Goal: Task Accomplishment & Management: Manage account settings

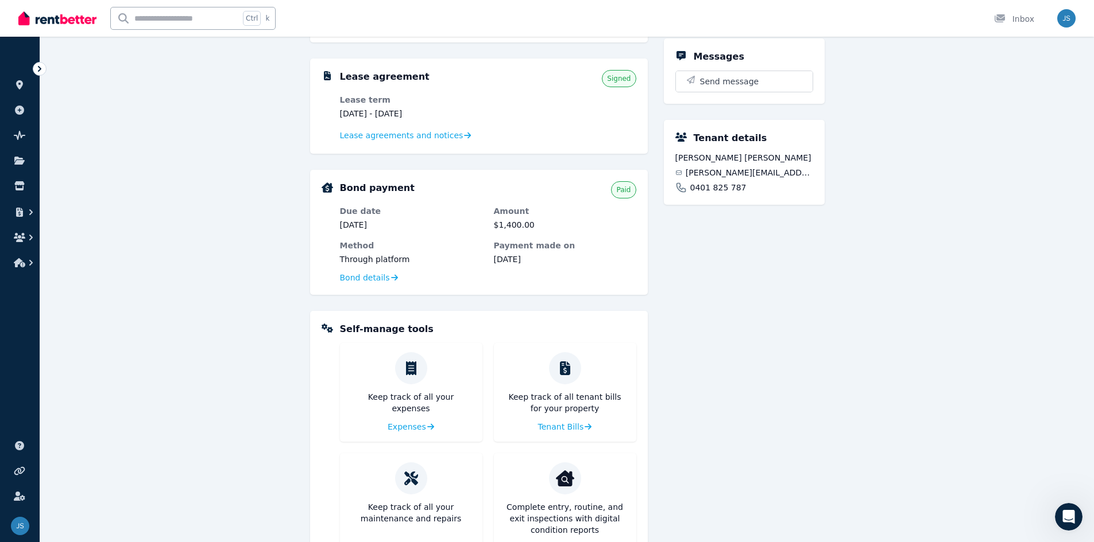
scroll to position [2, 0]
click at [22, 169] on link at bounding box center [19, 161] width 21 height 18
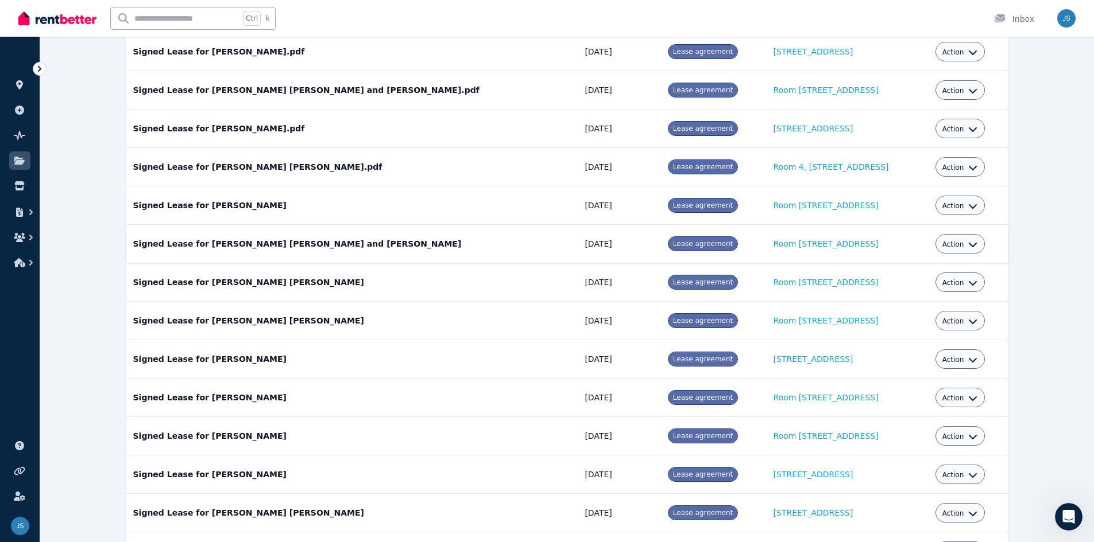
scroll to position [211, 0]
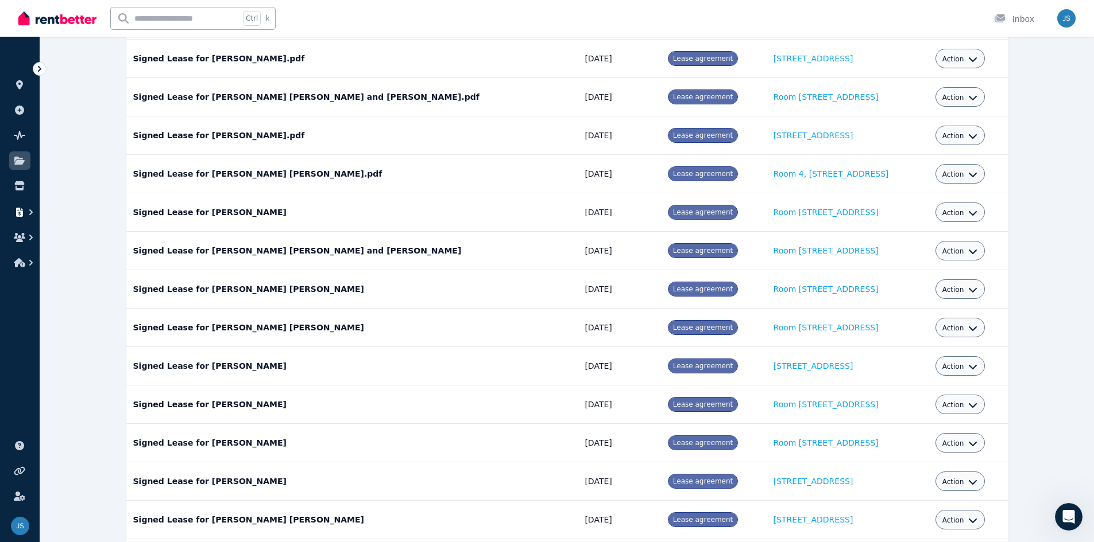
click at [24, 210] on icon "button" at bounding box center [19, 212] width 11 height 9
click at [71, 245] on span "Finance report" at bounding box center [96, 246] width 58 height 14
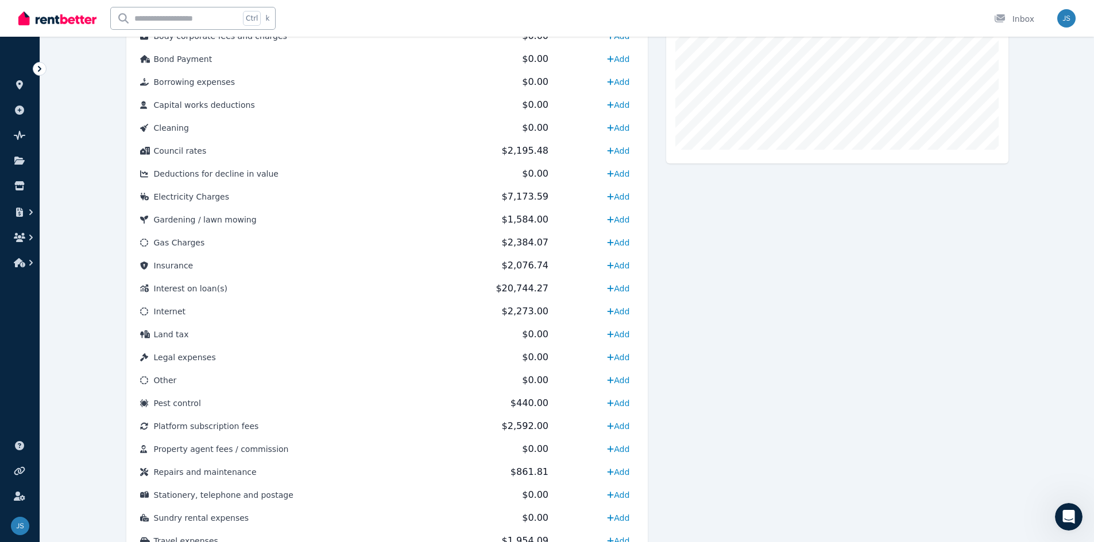
scroll to position [402, 0]
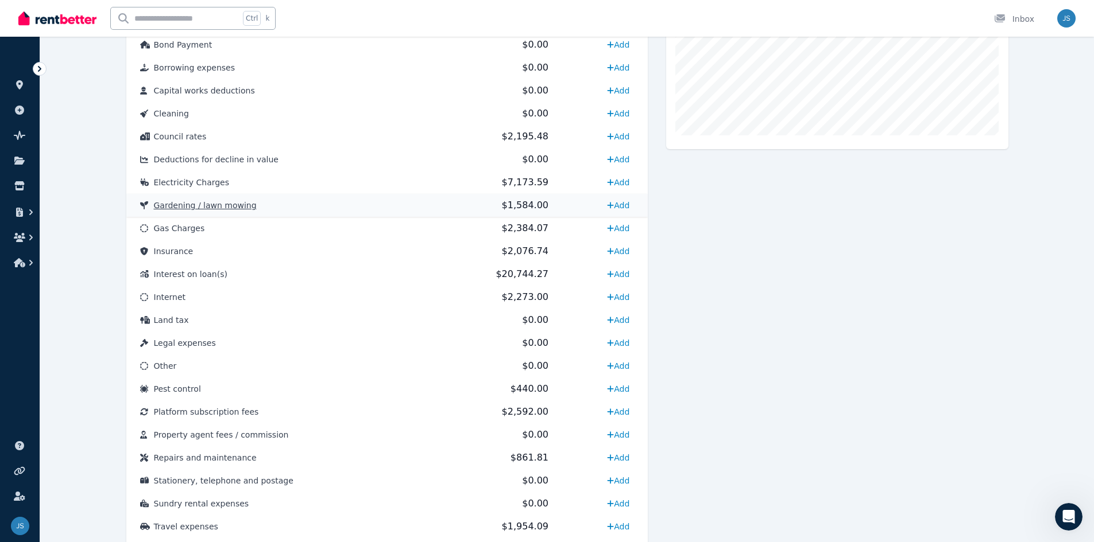
click at [476, 210] on td "$1,584.00" at bounding box center [499, 205] width 125 height 23
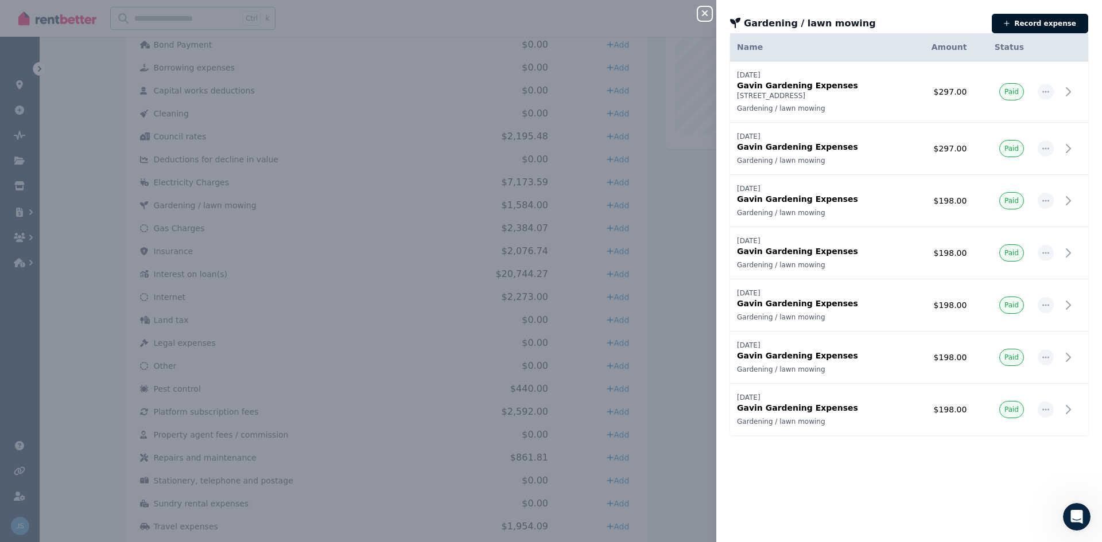
click at [1017, 25] on button "Record expense" at bounding box center [1040, 24] width 96 height 20
select select "**********"
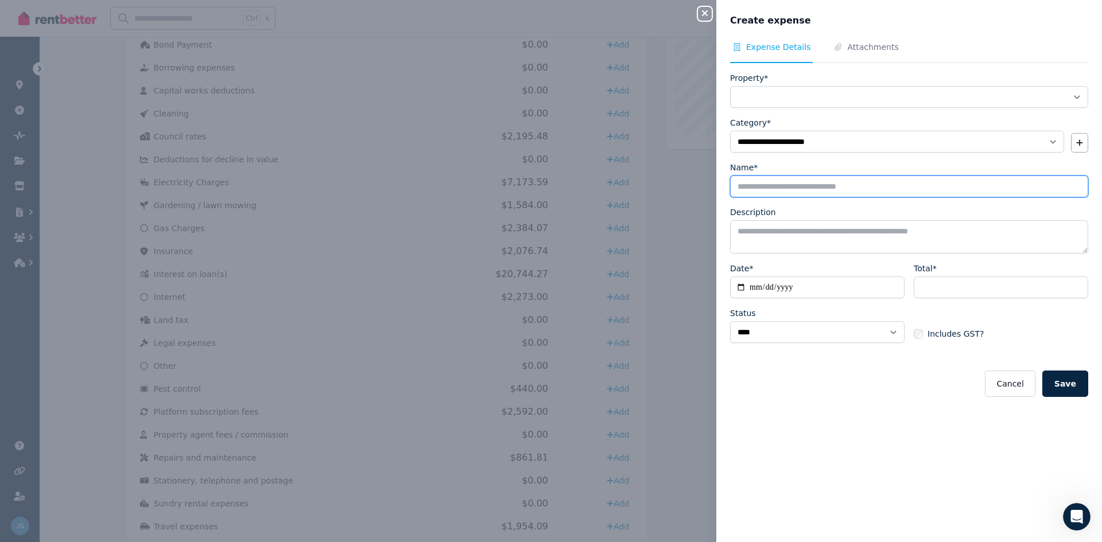
click at [824, 184] on input "Name*" at bounding box center [909, 187] width 358 height 22
type input "**********"
click at [788, 247] on textarea "Description" at bounding box center [909, 236] width 358 height 33
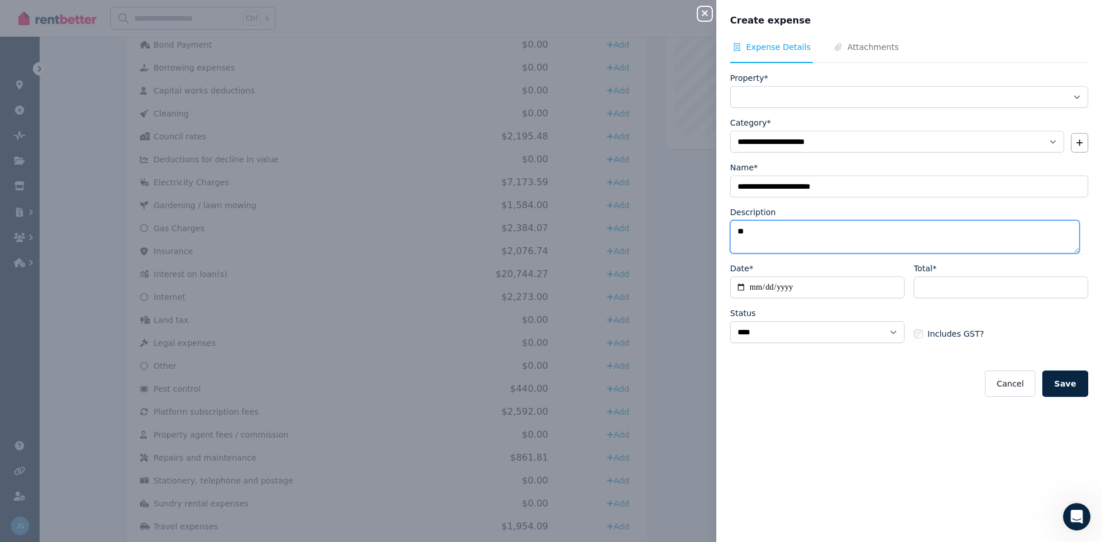
type textarea "*"
type textarea "**********"
click at [746, 289] on input "Date*" at bounding box center [817, 288] width 175 height 22
type input "**********"
click at [935, 289] on input "Total*" at bounding box center [1001, 288] width 175 height 22
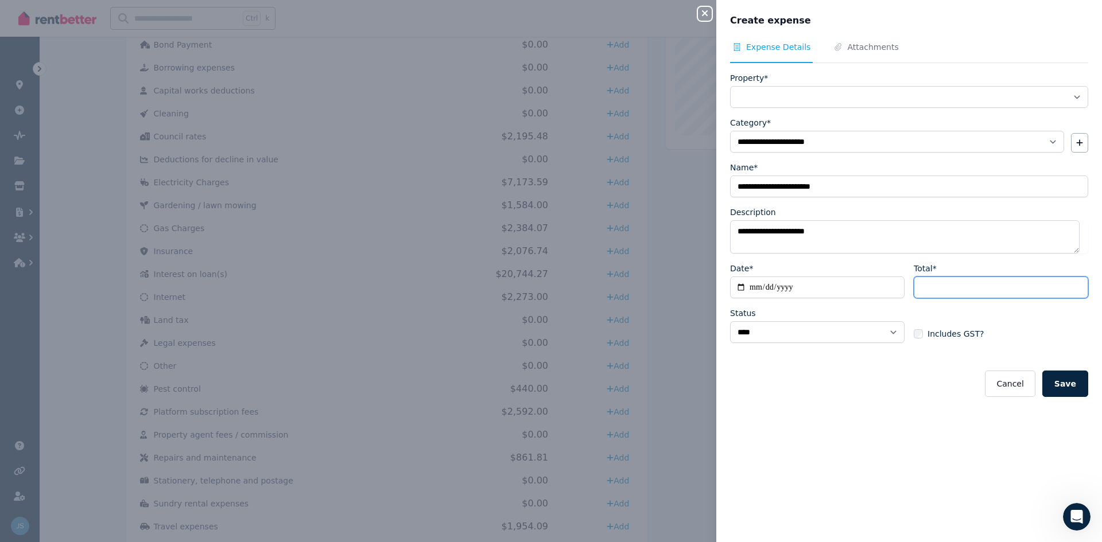
type input "***"
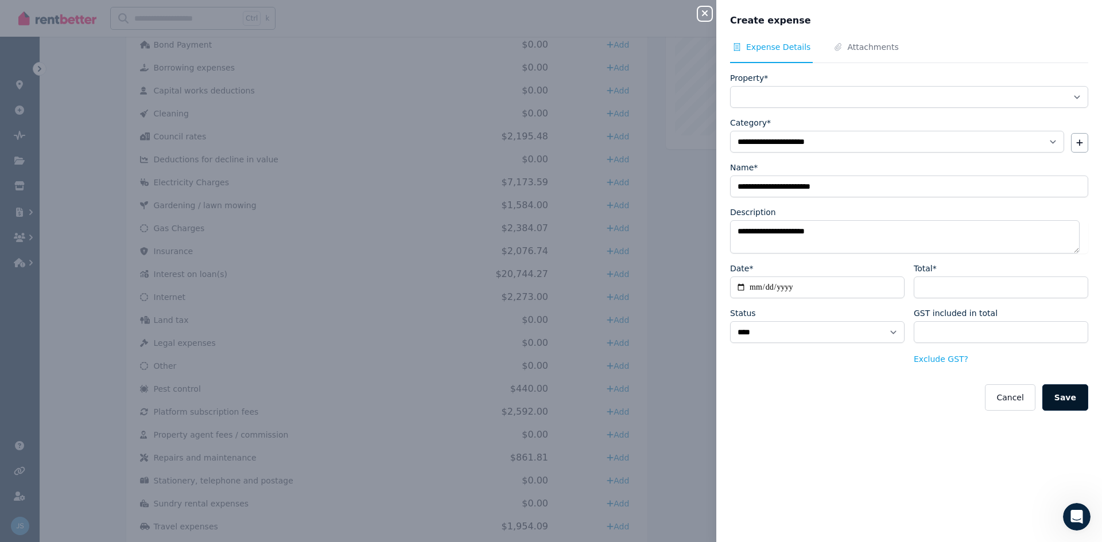
click at [1060, 400] on button "Save" at bounding box center [1065, 398] width 46 height 26
select select
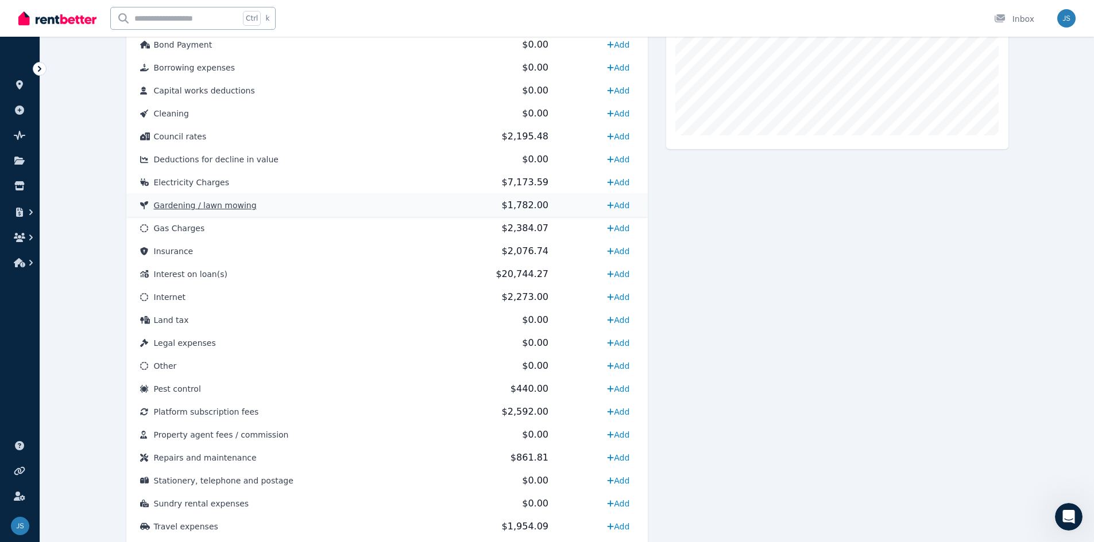
click at [287, 206] on td "Gardening / lawn mowing" at bounding box center [282, 205] width 312 height 23
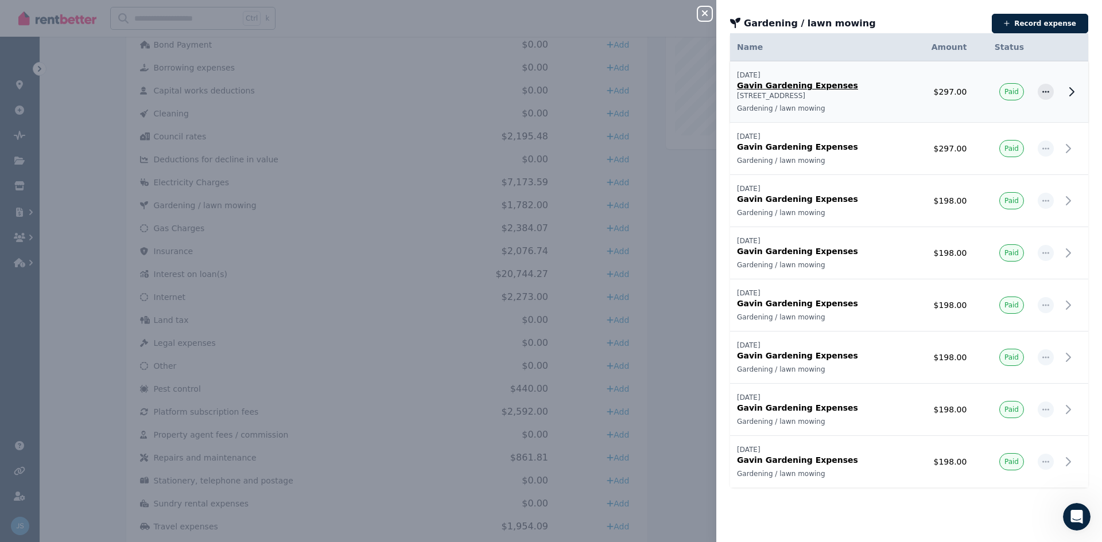
click at [1070, 91] on icon at bounding box center [1072, 92] width 4 height 8
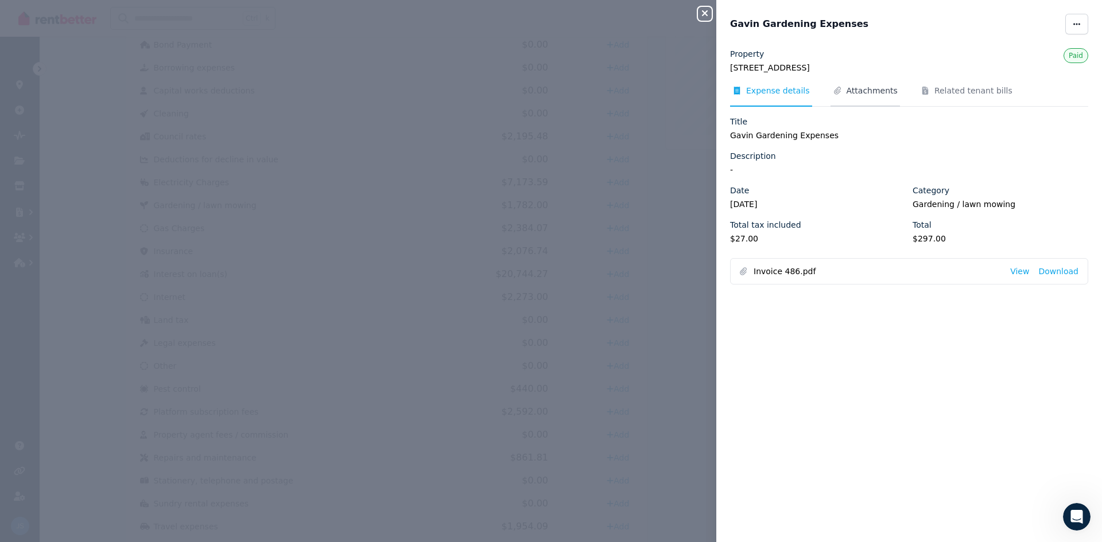
click at [856, 94] on span "Attachments" at bounding box center [872, 90] width 51 height 11
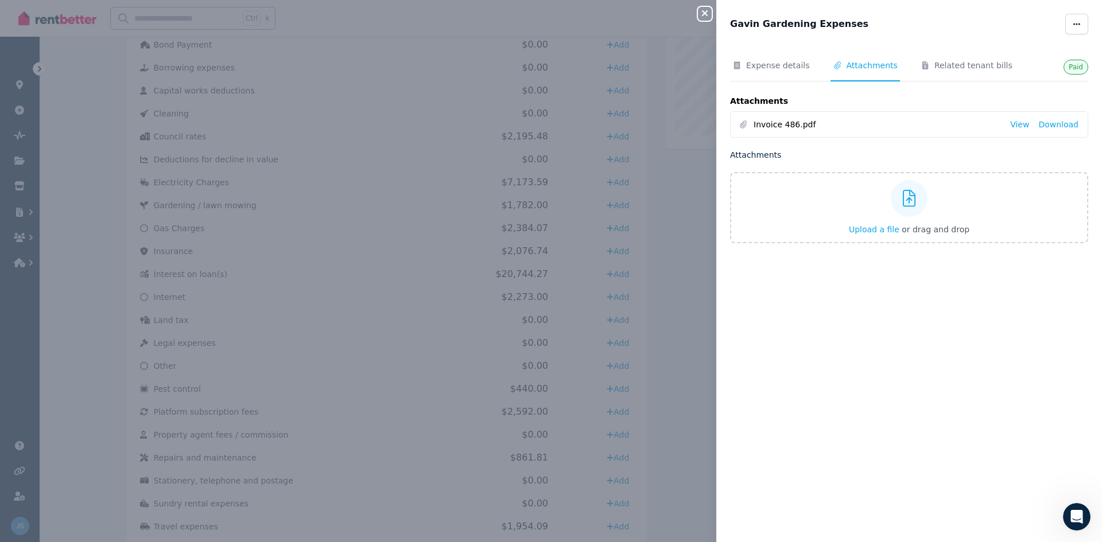
click at [685, 75] on div "Close panel Gavin Gardening Expenses Paid Expense details Attachments Related t…" at bounding box center [551, 271] width 1102 height 542
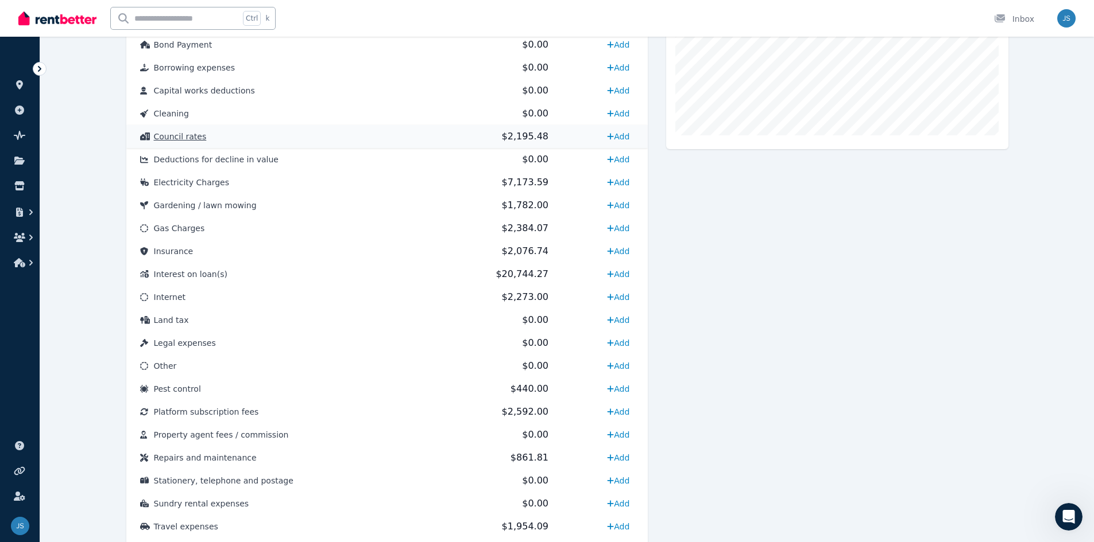
click at [465, 139] on td "$2,195.48" at bounding box center [499, 136] width 125 height 23
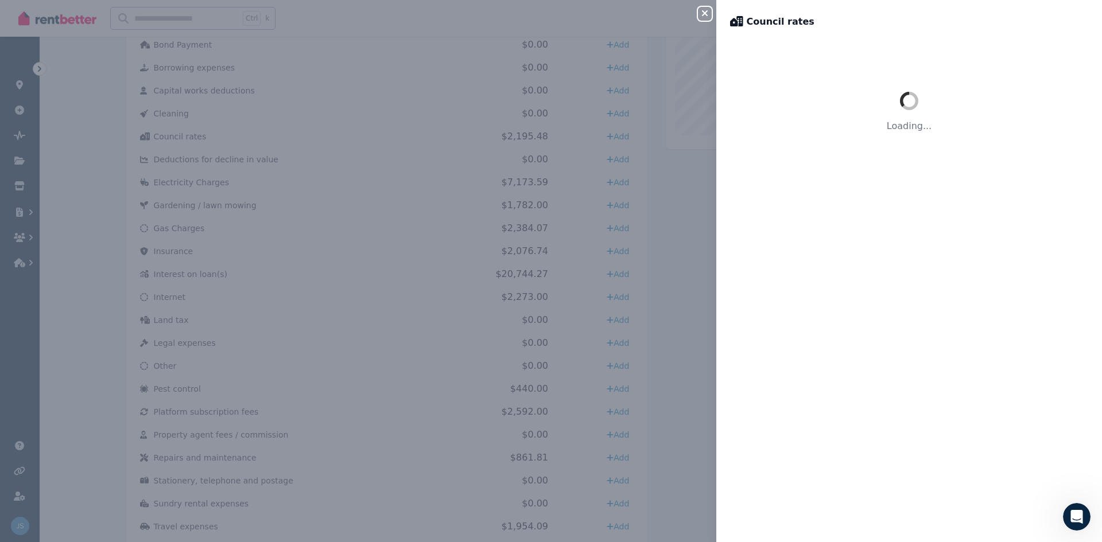
click at [438, 159] on div "Close panel Council rates Loading..." at bounding box center [551, 271] width 1102 height 542
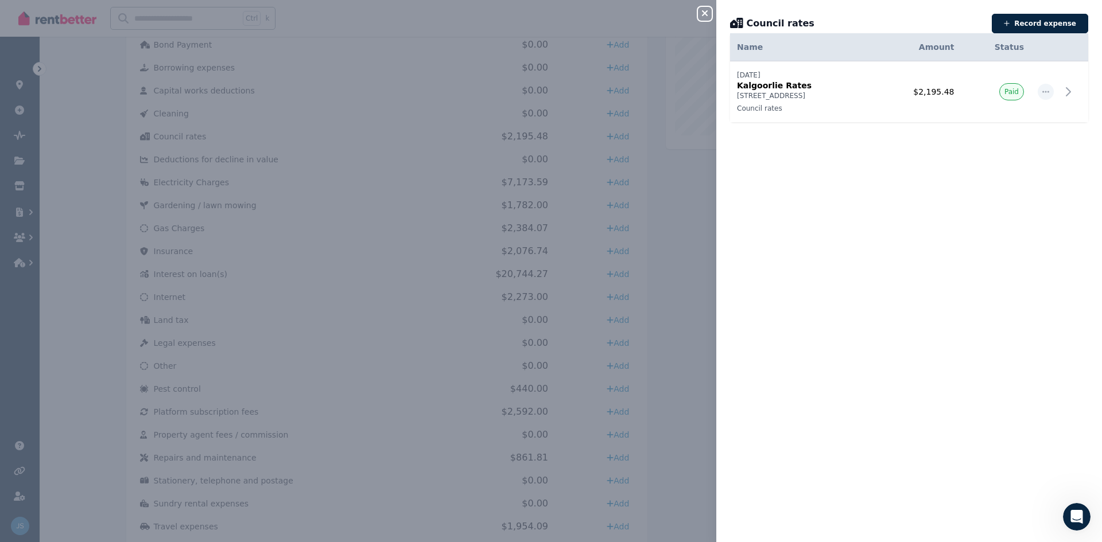
click at [382, 263] on div "Close panel Council rates Record expense Date Name Address Category Amount Stat…" at bounding box center [551, 271] width 1102 height 542
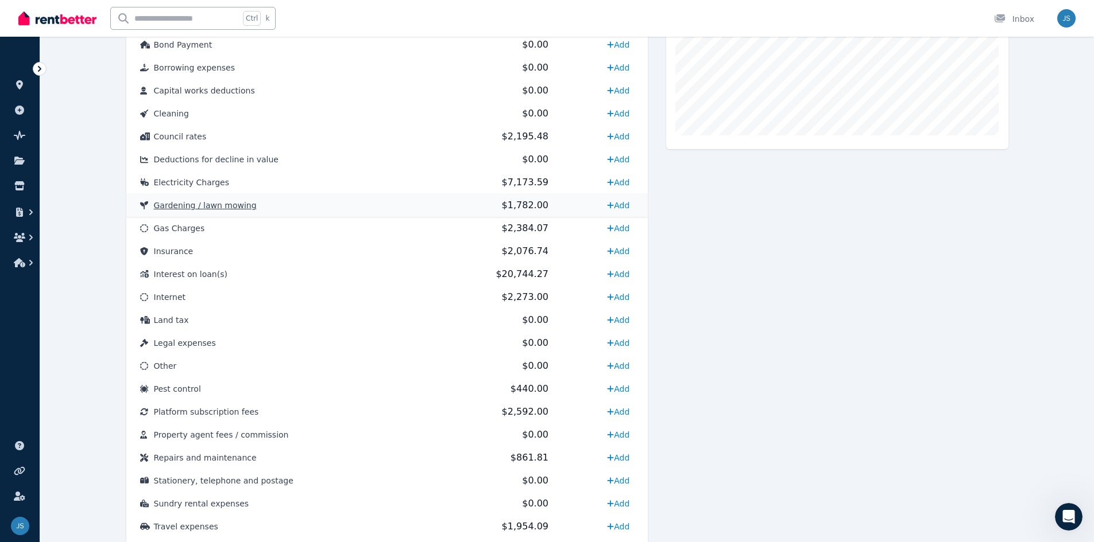
click at [381, 205] on td "Gardening / lawn mowing" at bounding box center [282, 205] width 312 height 23
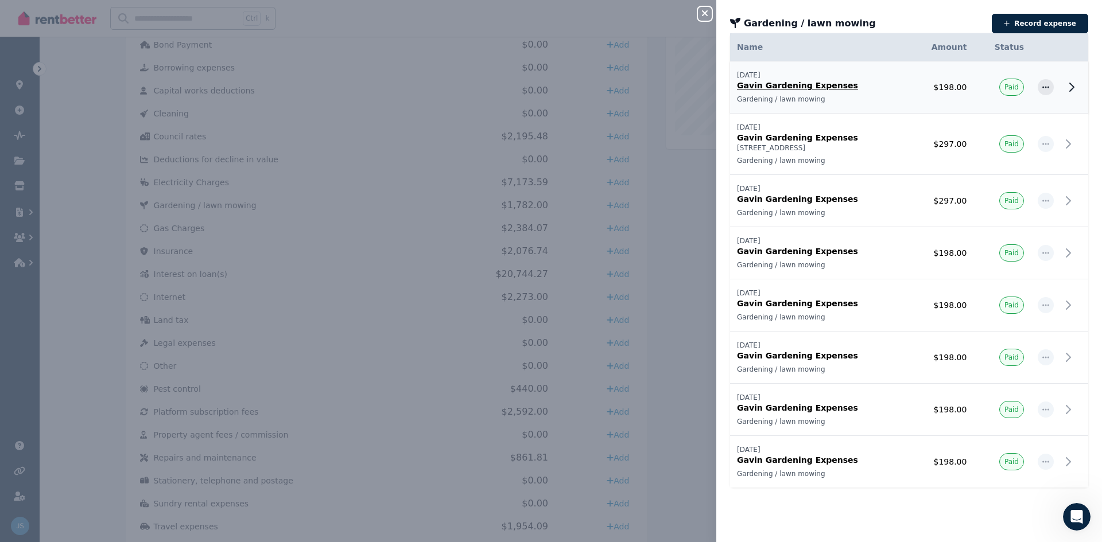
click at [1065, 87] on icon at bounding box center [1072, 87] width 14 height 14
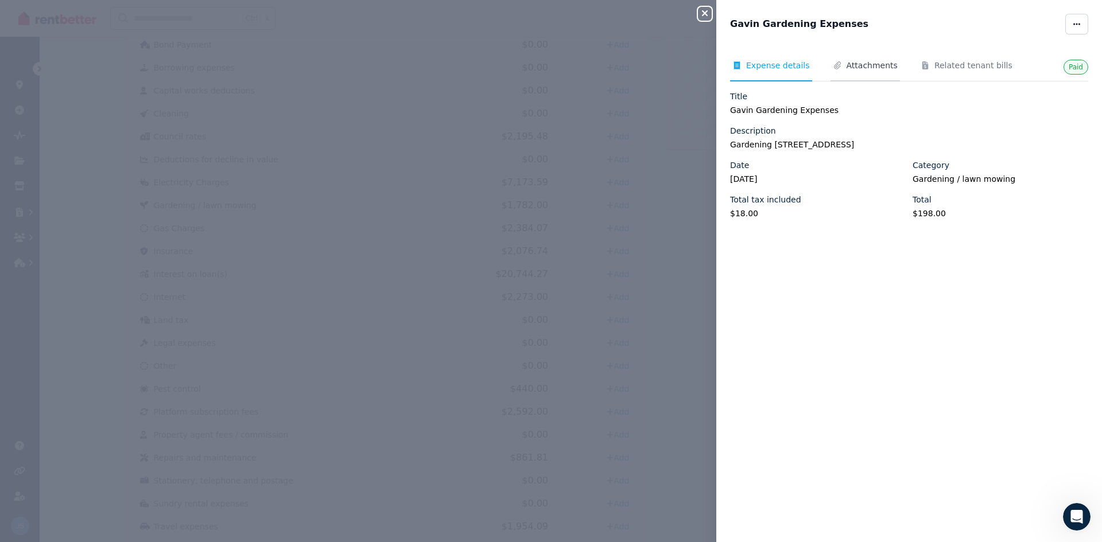
click at [873, 77] on span "Attachments" at bounding box center [865, 71] width 69 height 22
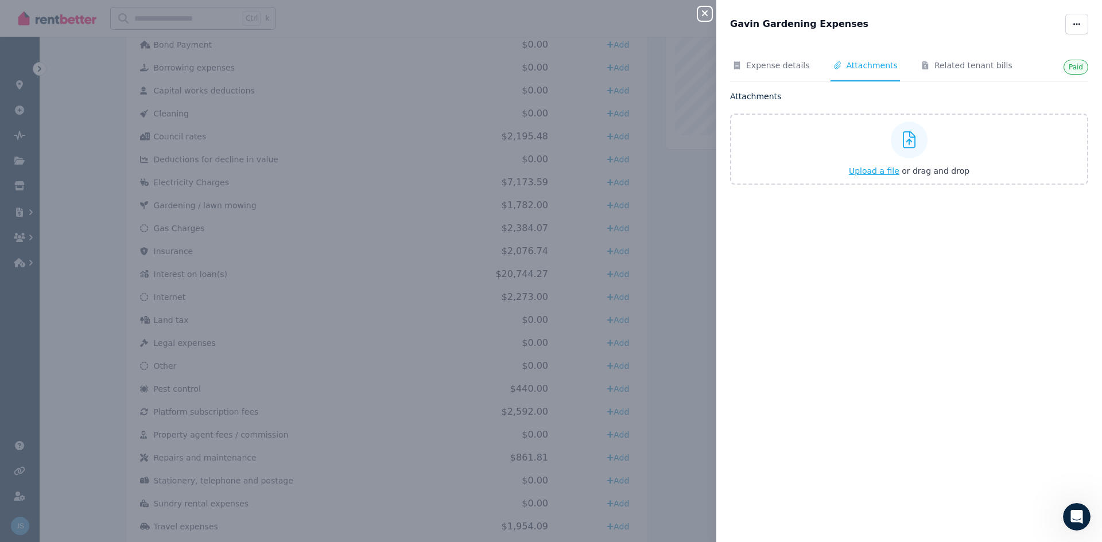
click at [870, 173] on span "Upload a file" at bounding box center [874, 170] width 51 height 9
click at [703, 15] on icon "button" at bounding box center [705, 13] width 6 height 6
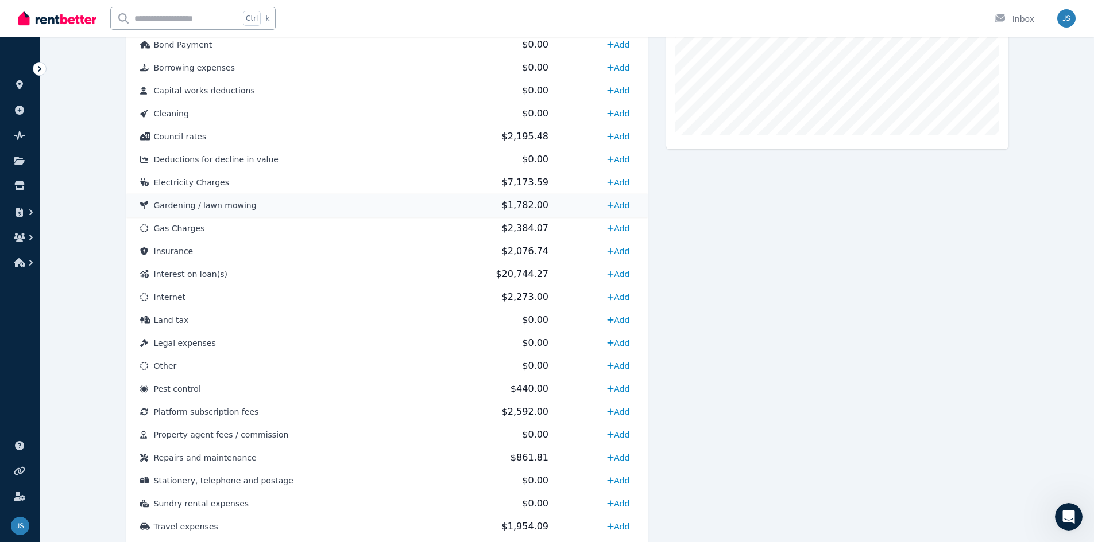
click at [223, 199] on td "Gardening / lawn mowing" at bounding box center [282, 205] width 312 height 23
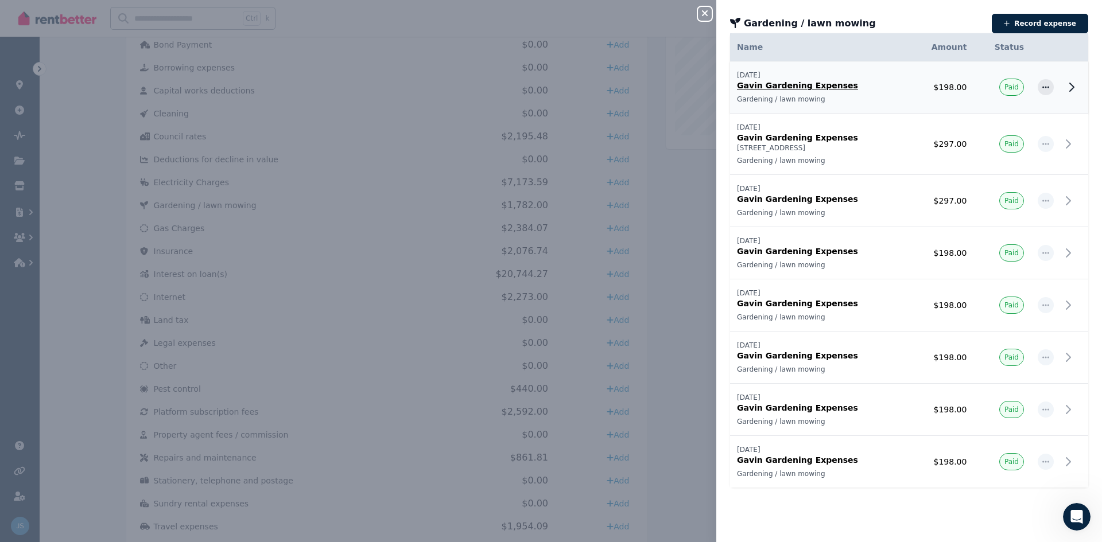
click at [892, 90] on p "Gavin Gardening Expenses" at bounding box center [819, 85] width 165 height 11
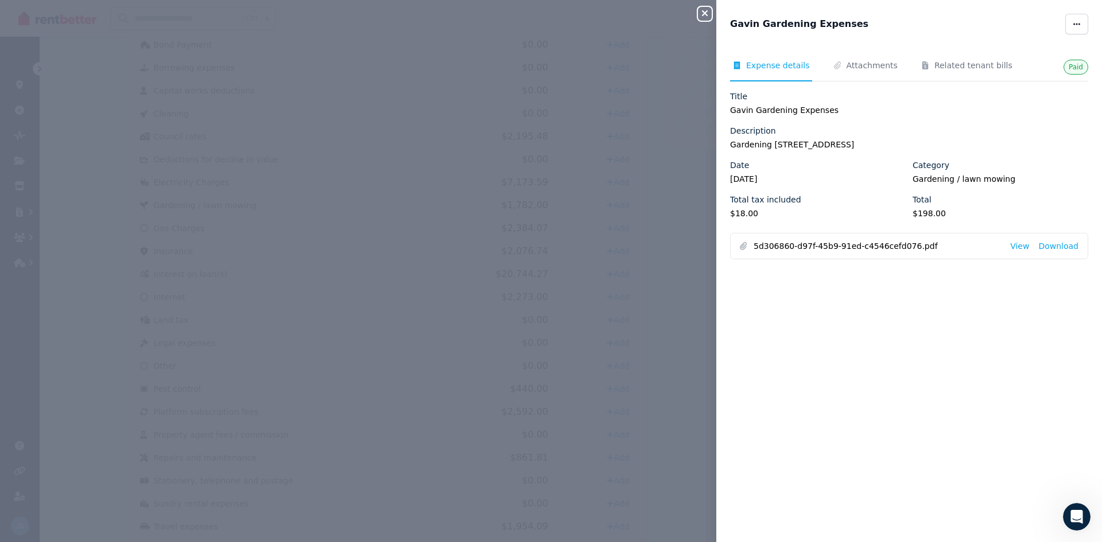
click at [709, 17] on icon "button" at bounding box center [705, 13] width 14 height 9
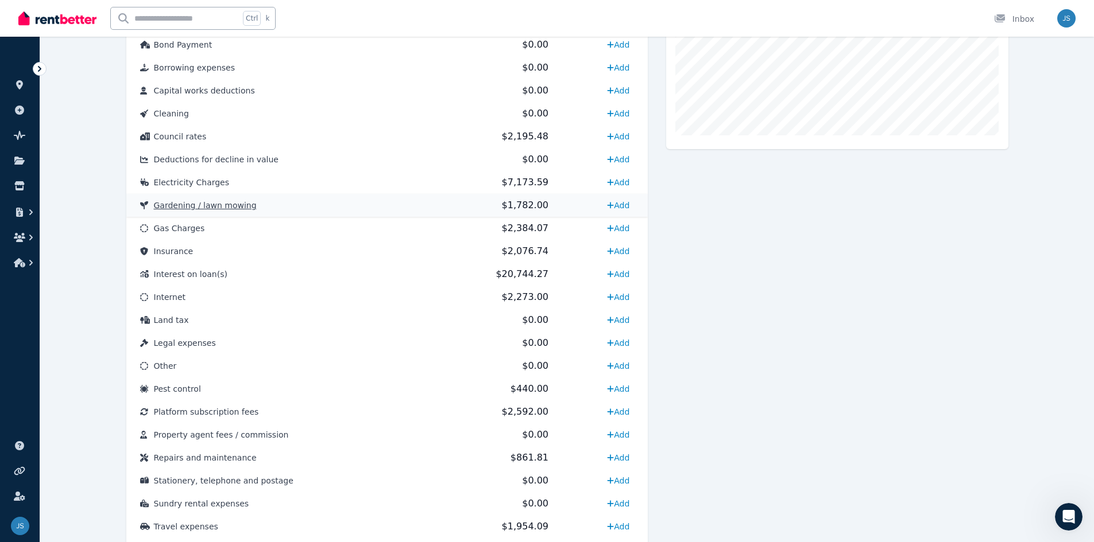
click at [312, 206] on td "Gardening / lawn mowing" at bounding box center [282, 205] width 312 height 23
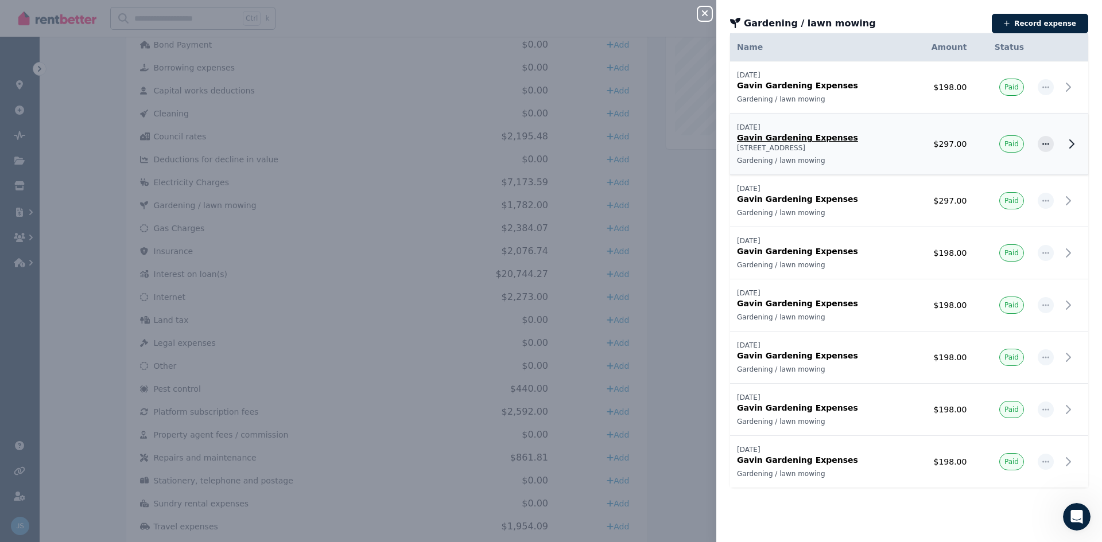
click at [870, 149] on p "[STREET_ADDRESS]" at bounding box center [819, 148] width 165 height 9
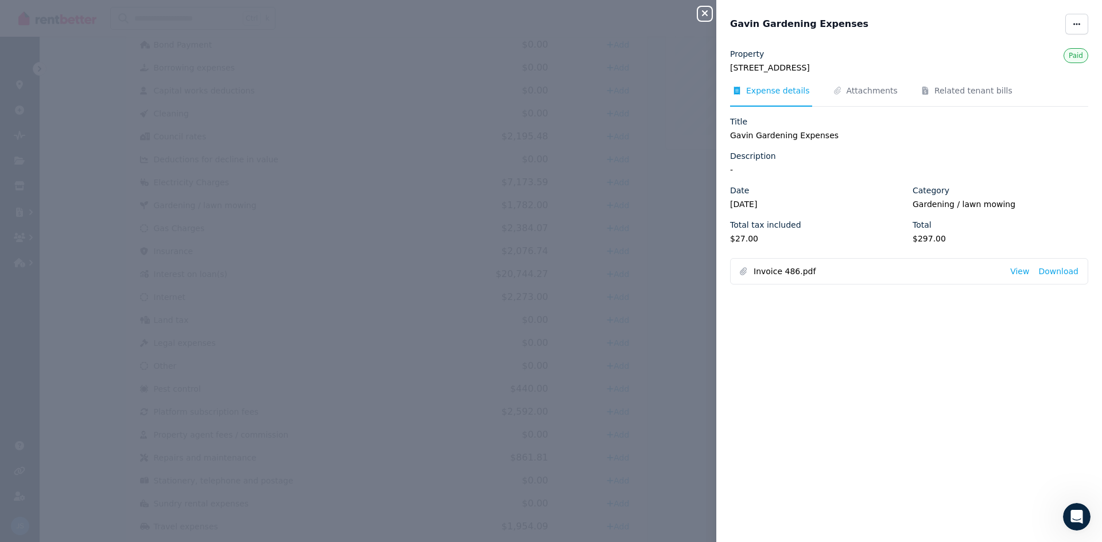
click at [701, 8] on button "Close panel" at bounding box center [705, 14] width 14 height 14
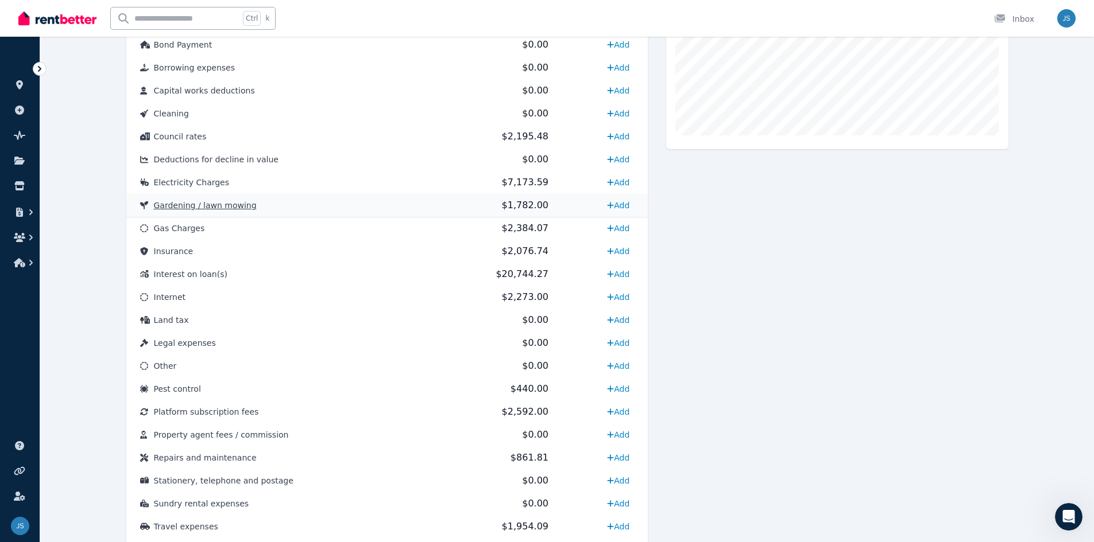
click at [406, 210] on td "Gardening / lawn mowing" at bounding box center [282, 205] width 312 height 23
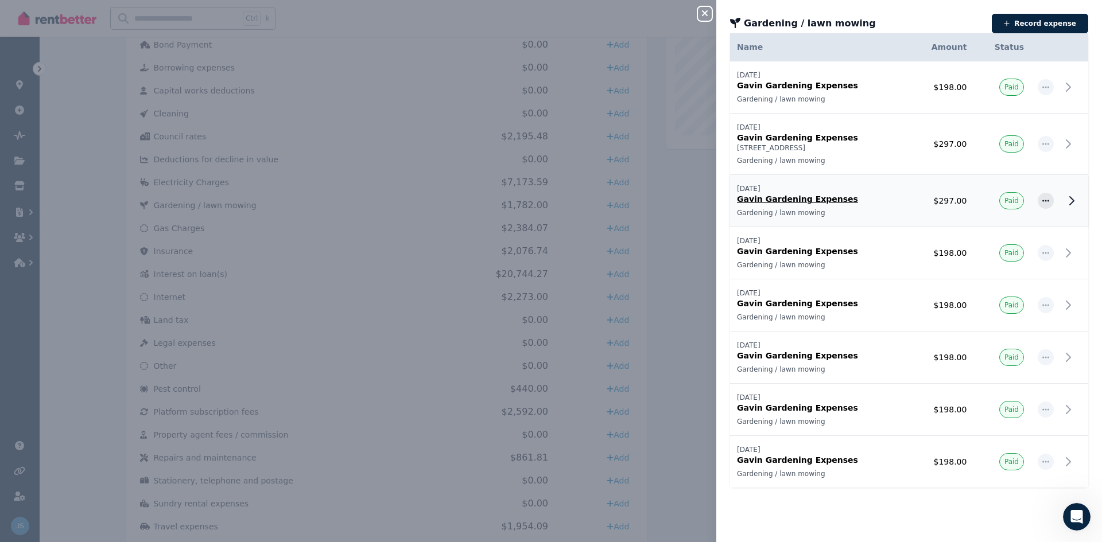
click at [879, 202] on p "Gavin Gardening Expenses" at bounding box center [819, 198] width 165 height 11
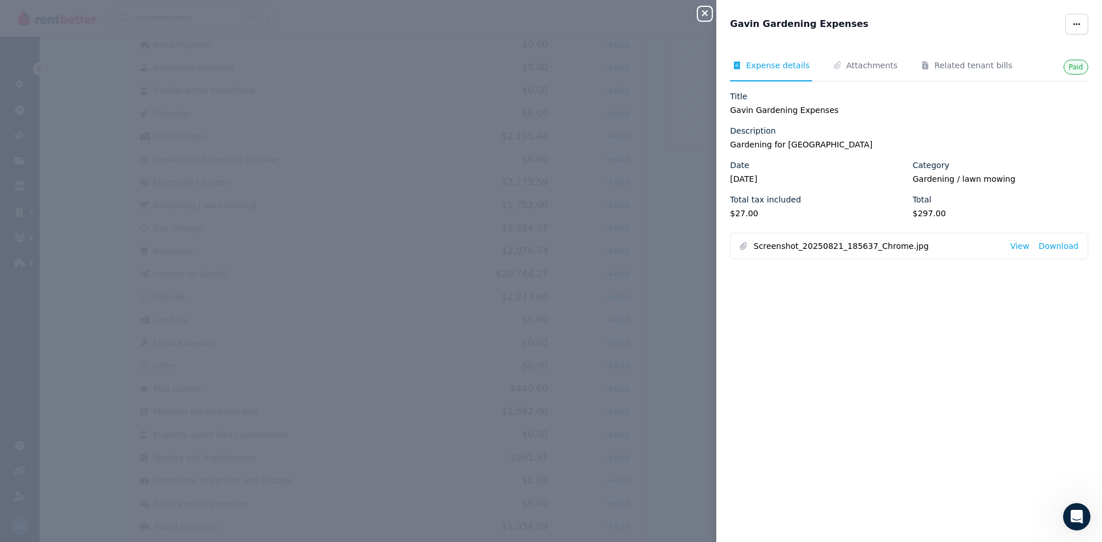
click at [719, 14] on div "Close panel" at bounding box center [709, 10] width 23 height 21
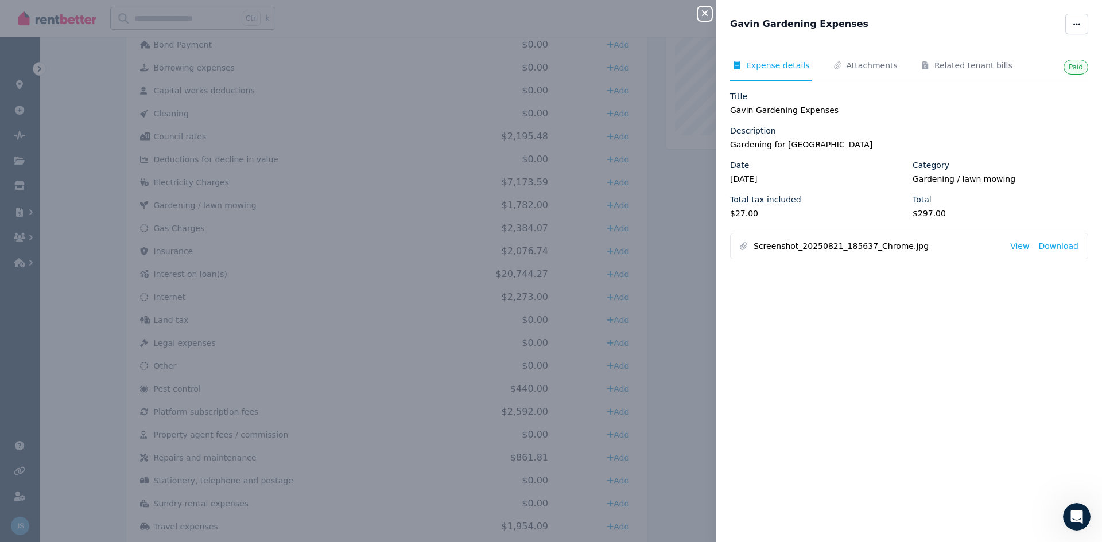
click at [707, 7] on button "Close panel" at bounding box center [705, 14] width 14 height 14
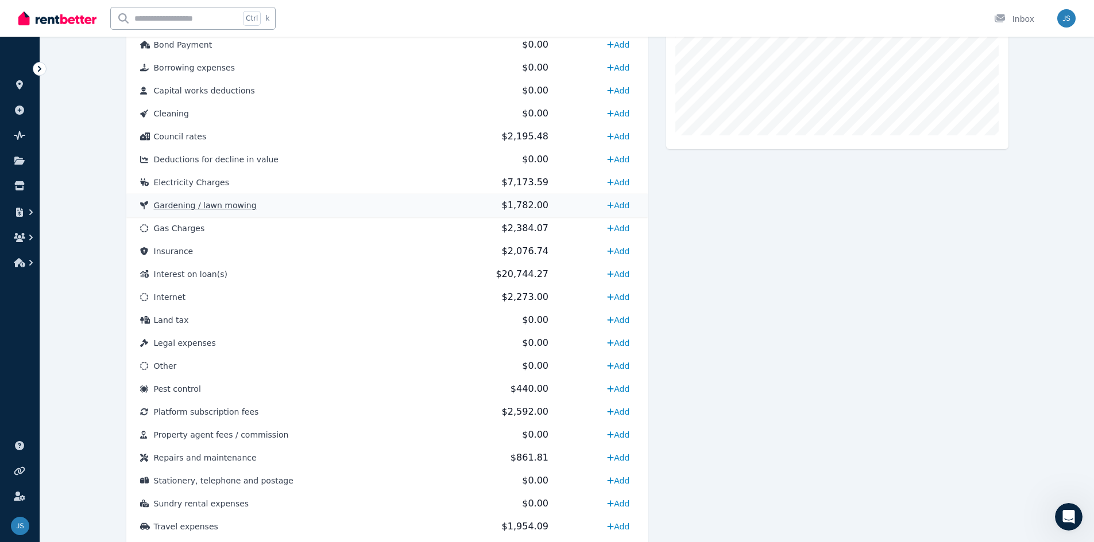
click at [253, 204] on td "Gardening / lawn mowing" at bounding box center [282, 205] width 312 height 23
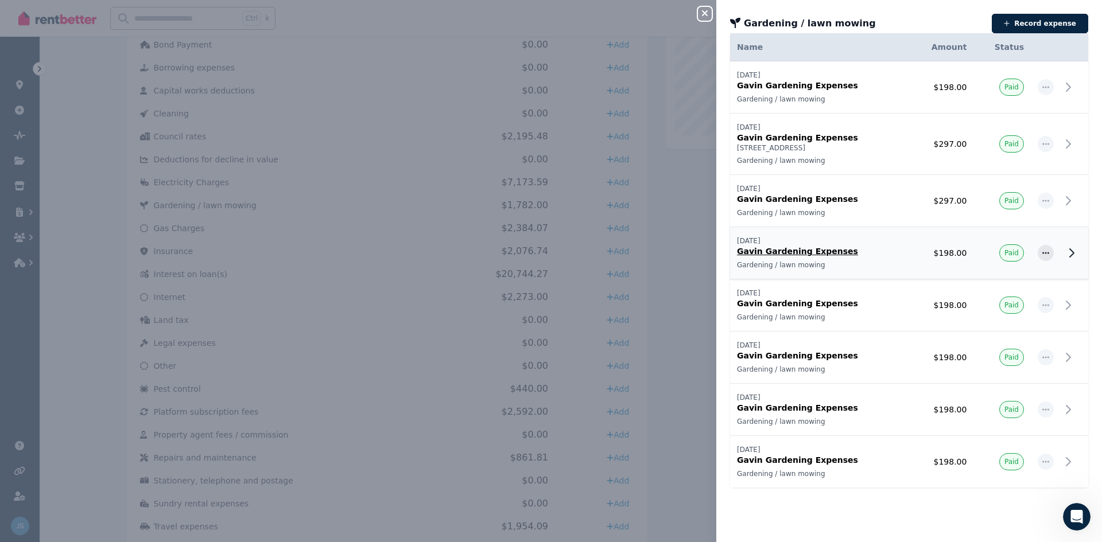
click at [887, 262] on p "Gardening / lawn mowing" at bounding box center [819, 265] width 165 height 9
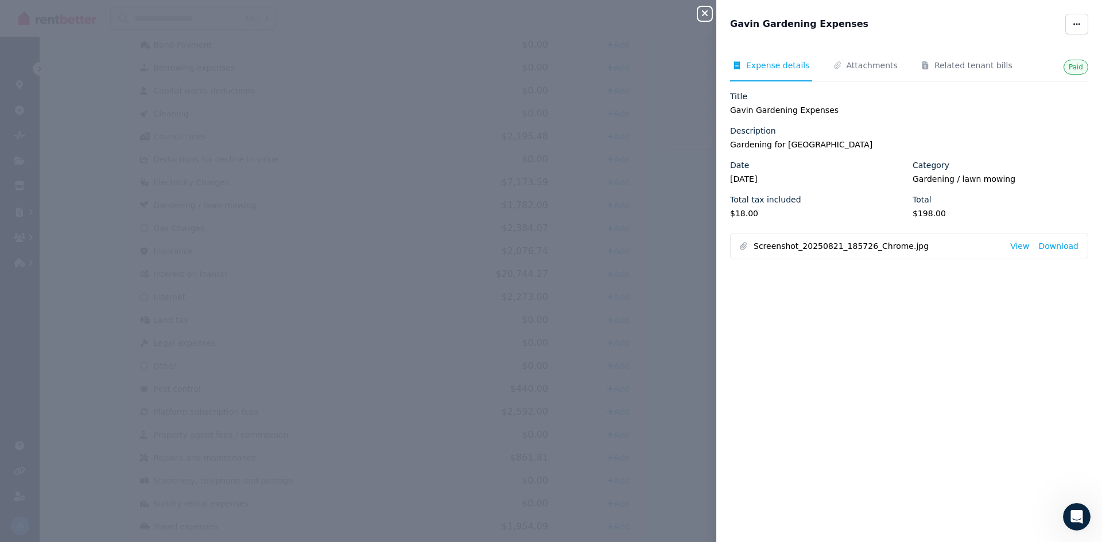
drag, startPoint x: 710, startPoint y: 14, endPoint x: 666, endPoint y: 44, distance: 52.5
click at [709, 15] on icon "button" at bounding box center [705, 13] width 14 height 9
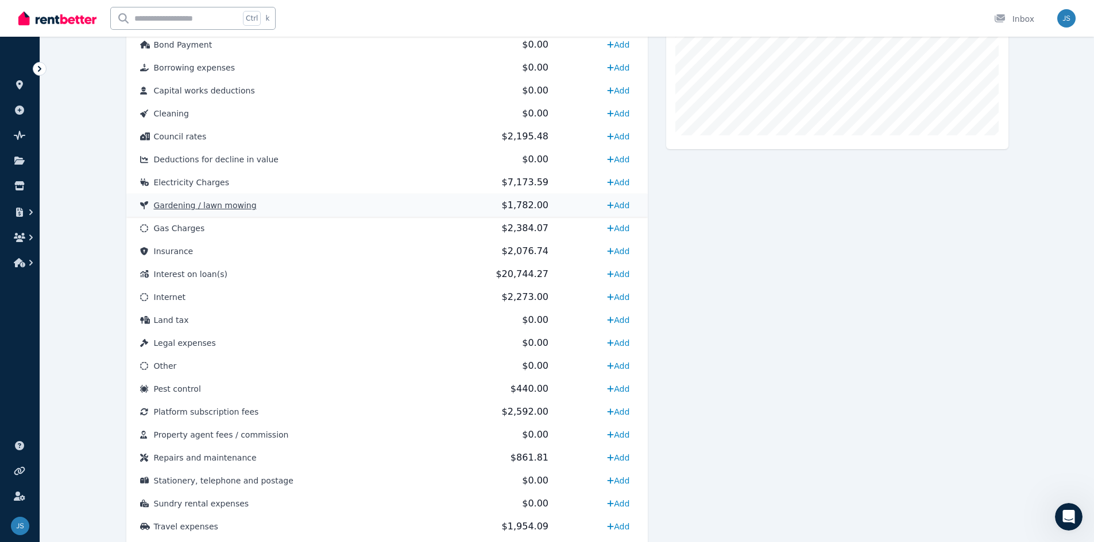
click at [222, 201] on span "Gardening / lawn mowing" at bounding box center [205, 205] width 103 height 9
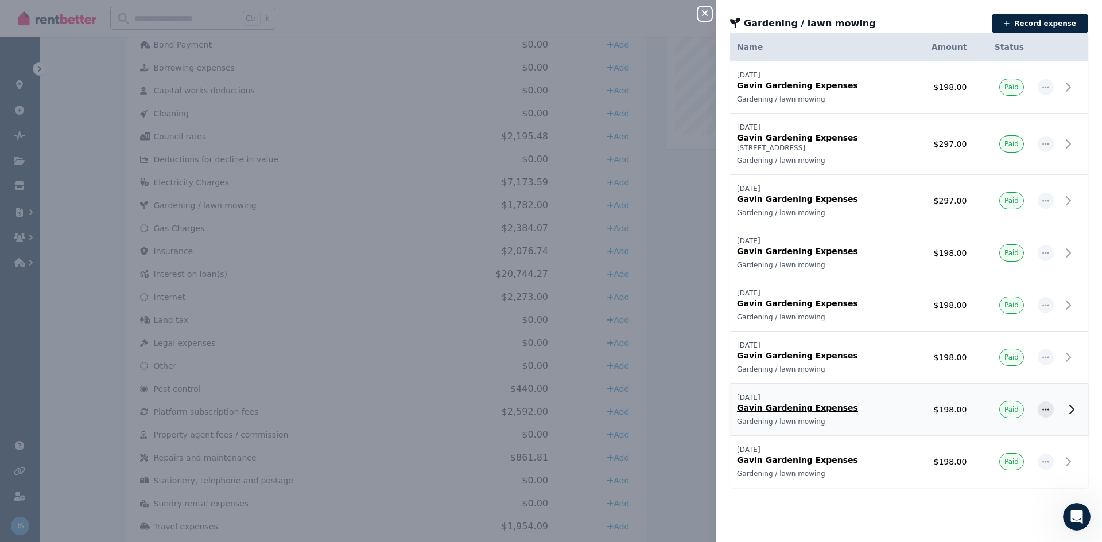
click at [881, 408] on p "Gavin Gardening Expenses" at bounding box center [819, 407] width 165 height 11
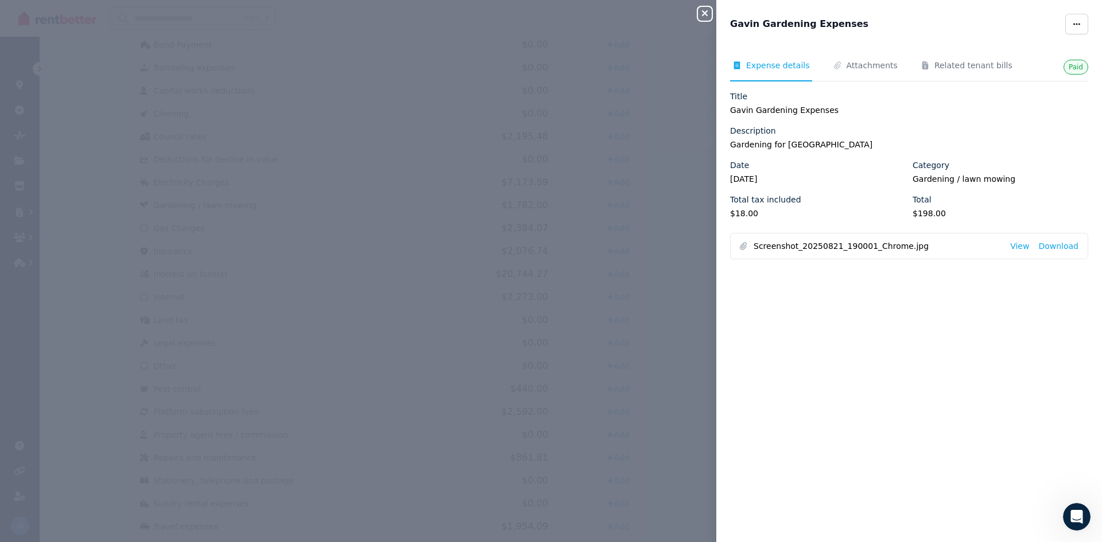
click at [701, 18] on button "Close panel" at bounding box center [705, 14] width 14 height 14
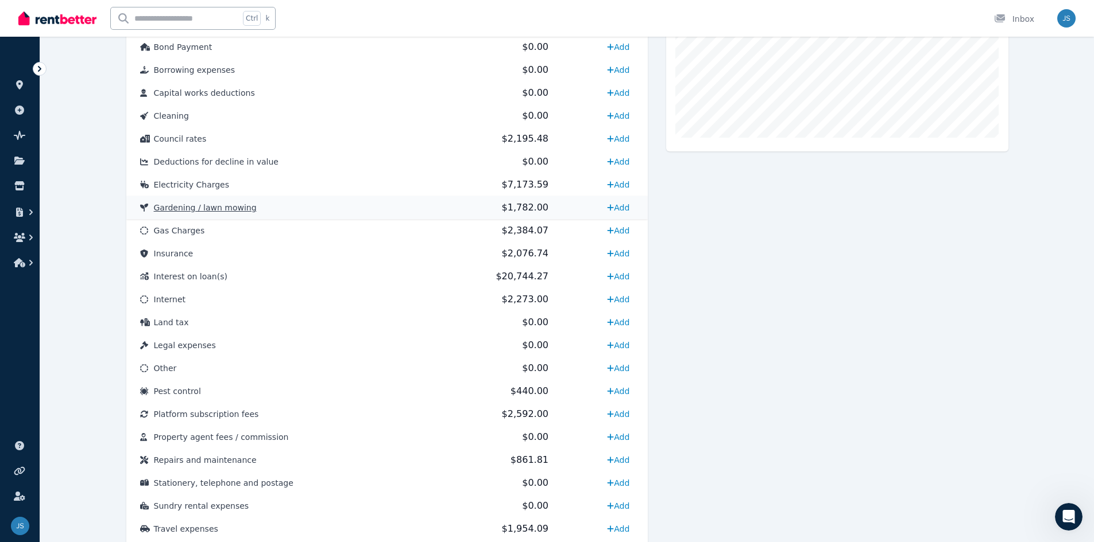
scroll to position [483, 0]
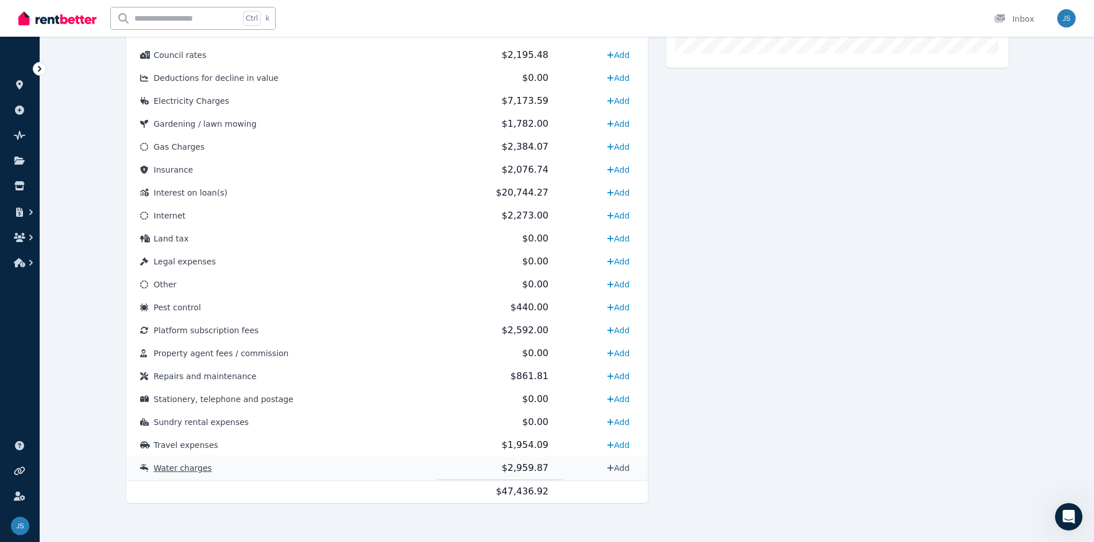
click at [610, 468] on icon at bounding box center [610, 468] width 6 height 6
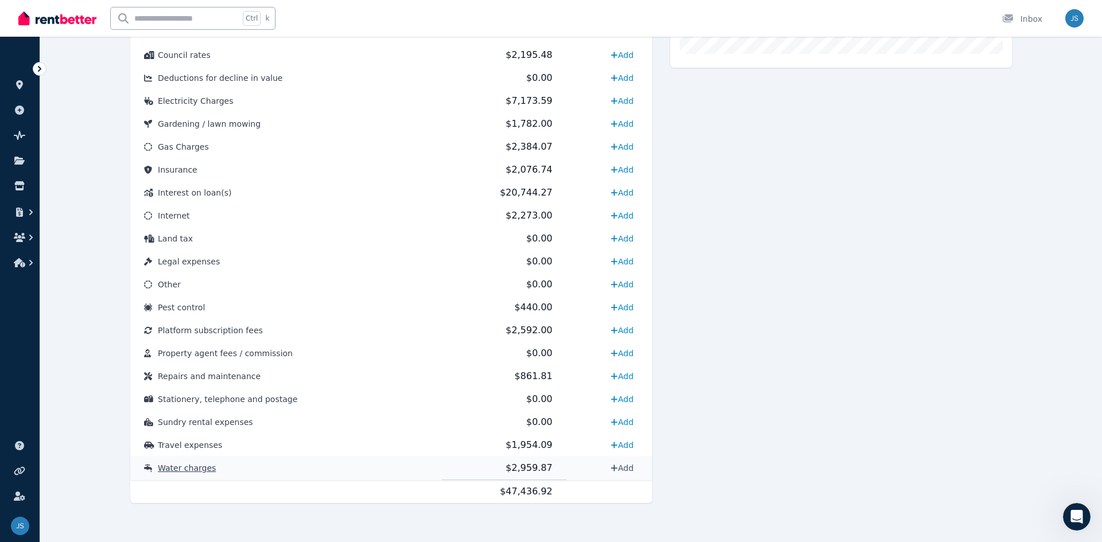
select select "**********"
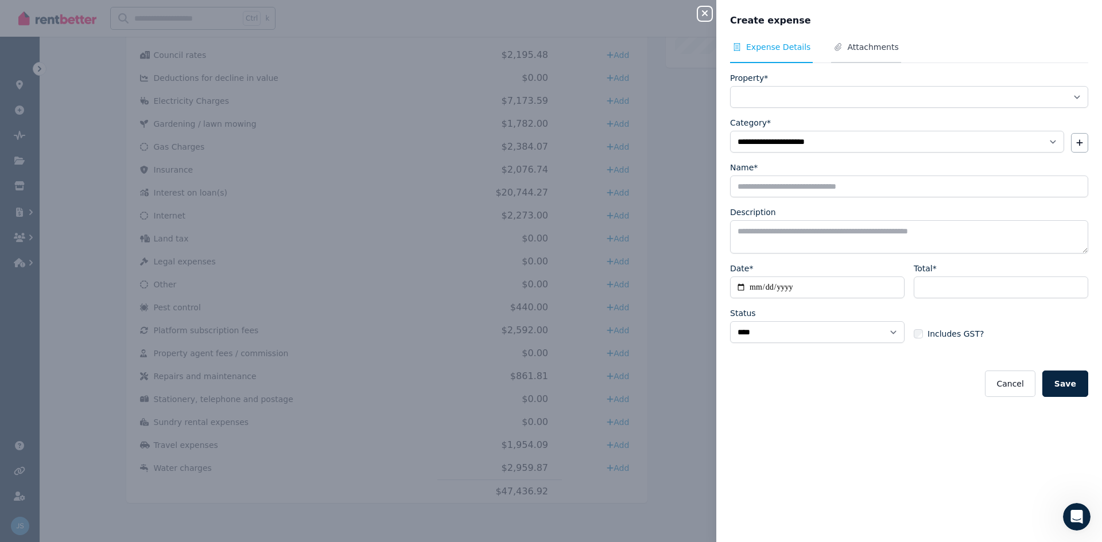
click at [847, 53] on span "Attachments" at bounding box center [865, 52] width 69 height 22
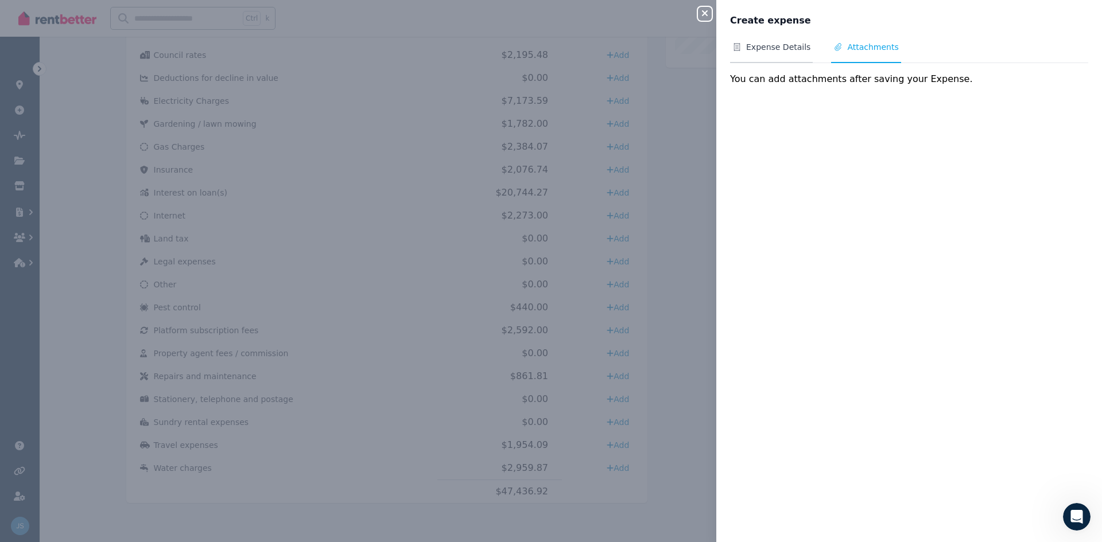
click at [752, 42] on span "Expense Details" at bounding box center [778, 46] width 64 height 11
select select "**********"
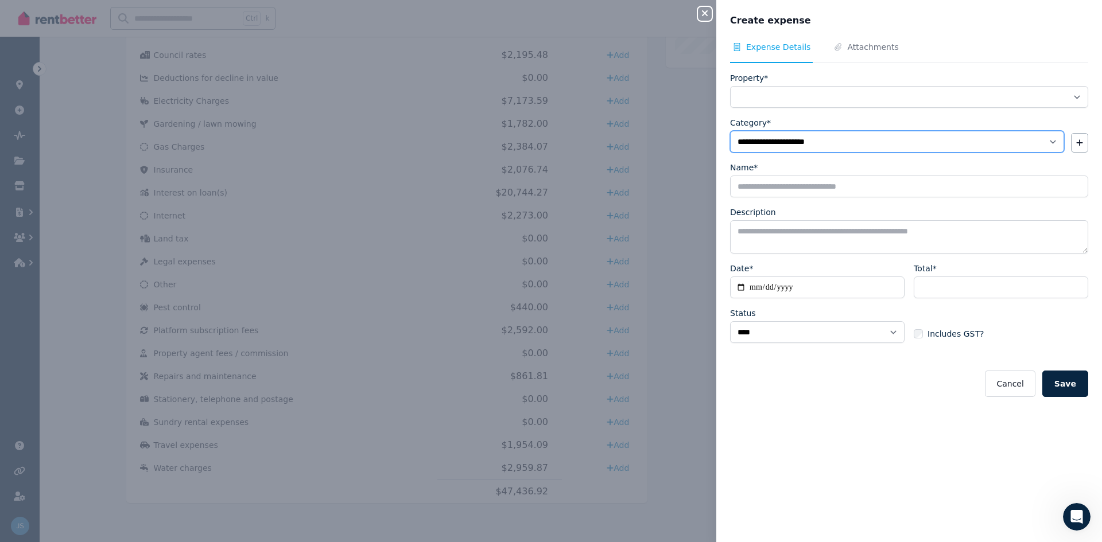
click at [793, 141] on select "**********" at bounding box center [897, 142] width 334 height 22
click at [851, 142] on select "**********" at bounding box center [897, 142] width 334 height 22
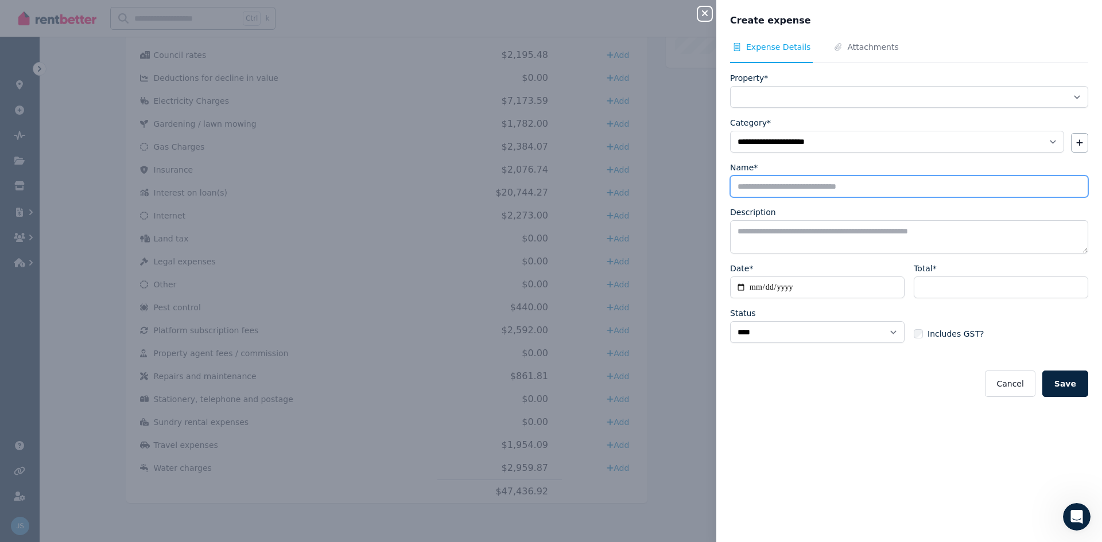
click at [812, 187] on input "Name*" at bounding box center [909, 187] width 358 height 22
type input "*********"
click at [785, 234] on textarea "Description" at bounding box center [909, 236] width 358 height 33
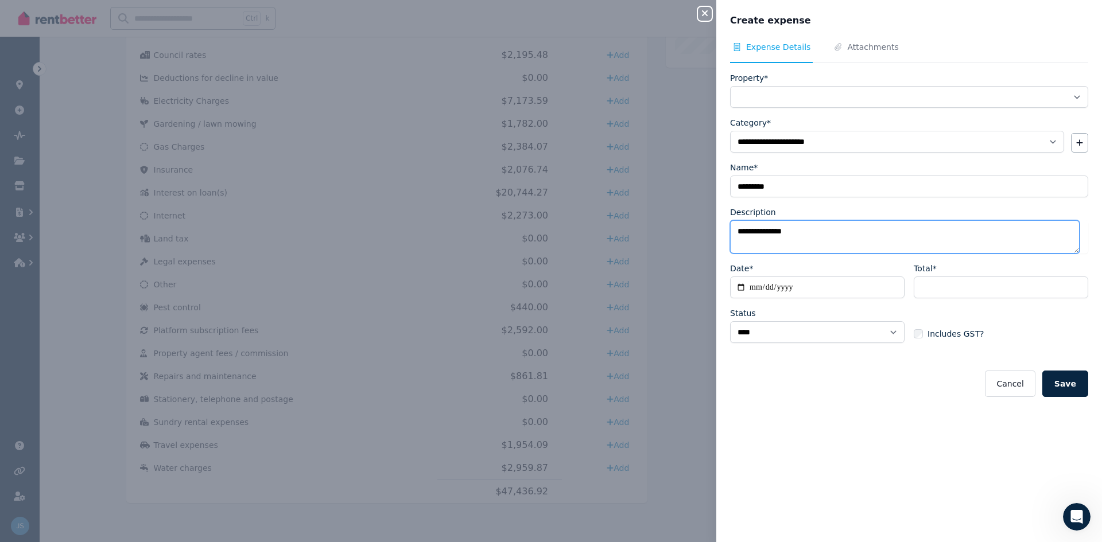
type textarea "**********"
click at [742, 289] on input "Date*" at bounding box center [817, 288] width 175 height 22
type input "**********"
click at [958, 292] on input "Total*" at bounding box center [1001, 288] width 175 height 22
type input "******"
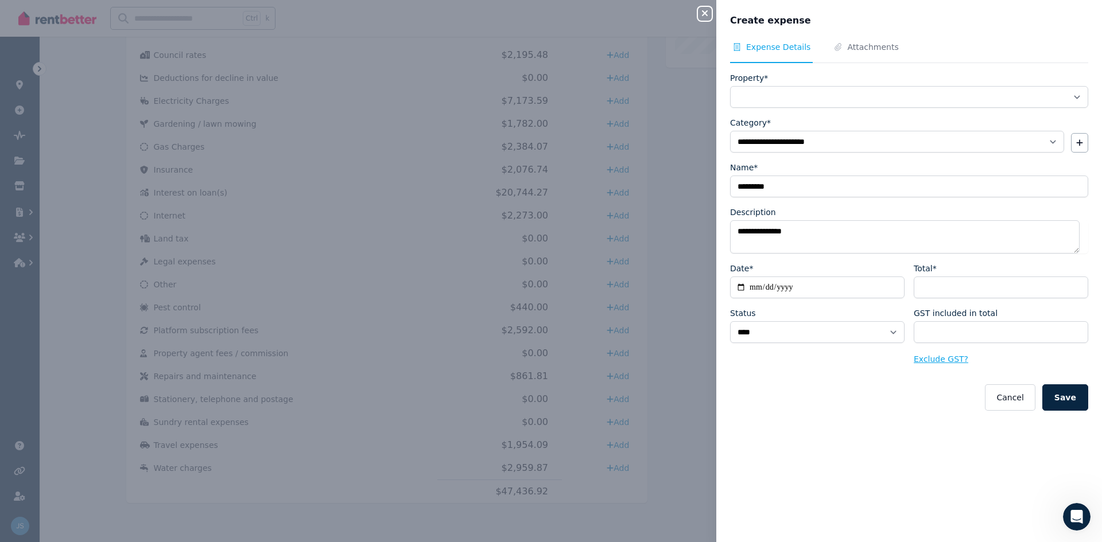
click at [926, 361] on button "Exclude GST?" at bounding box center [941, 359] width 55 height 11
click at [1065, 379] on button "Save" at bounding box center [1065, 384] width 46 height 26
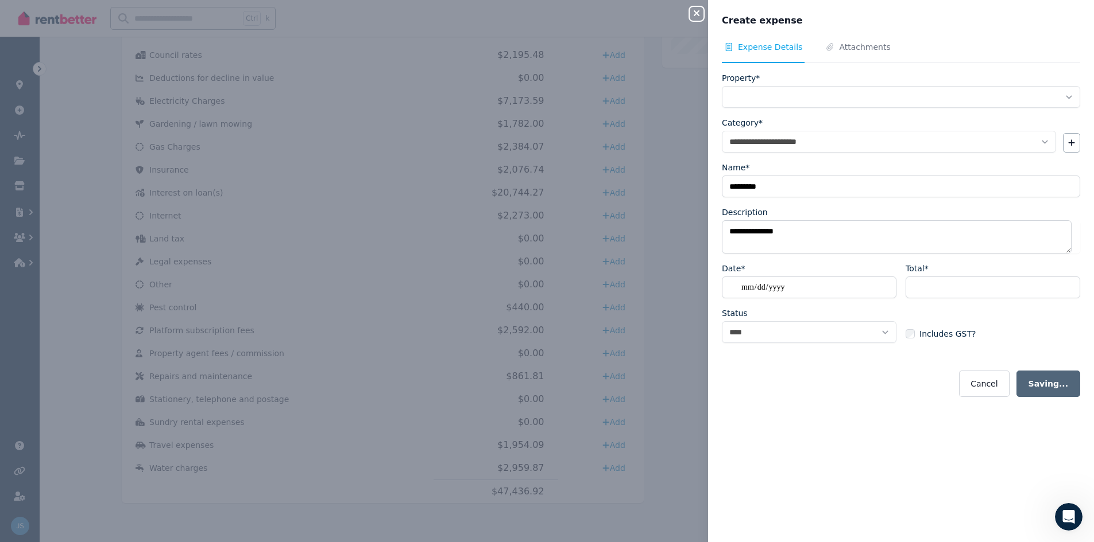
select select
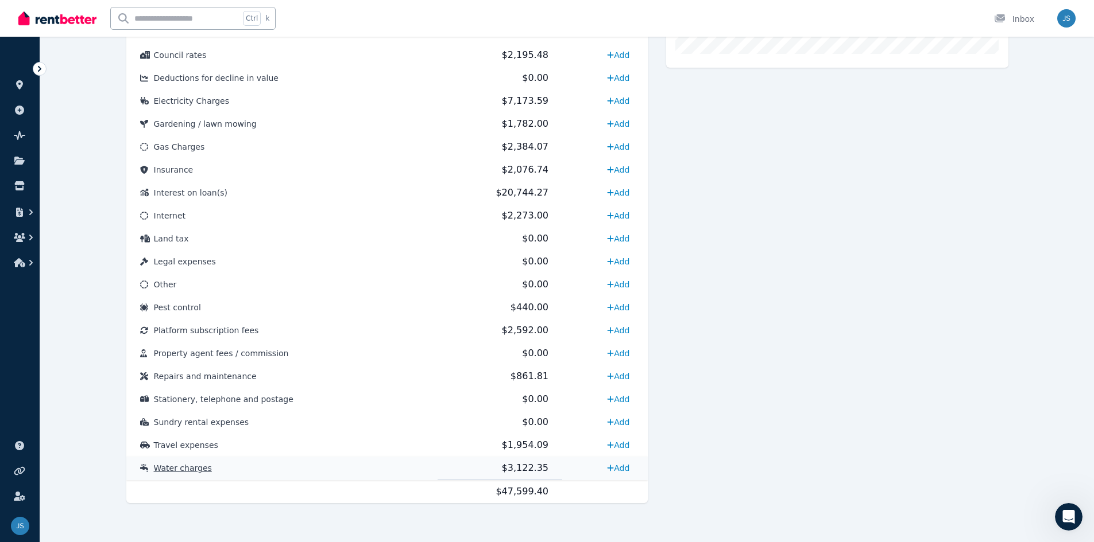
click at [451, 477] on td "$3,122.35" at bounding box center [499, 469] width 125 height 24
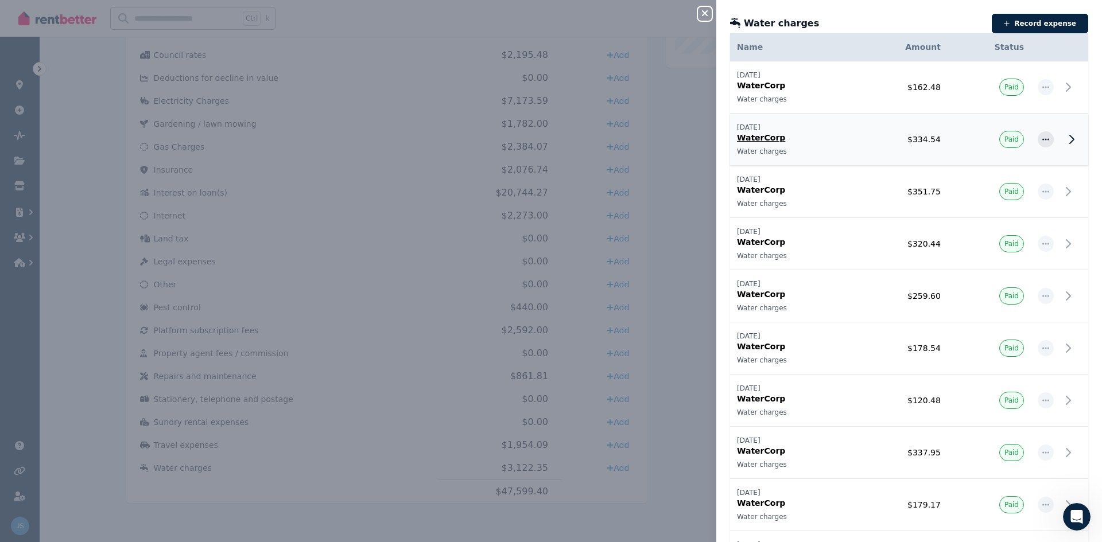
click at [883, 154] on td "$334.54" at bounding box center [900, 140] width 95 height 52
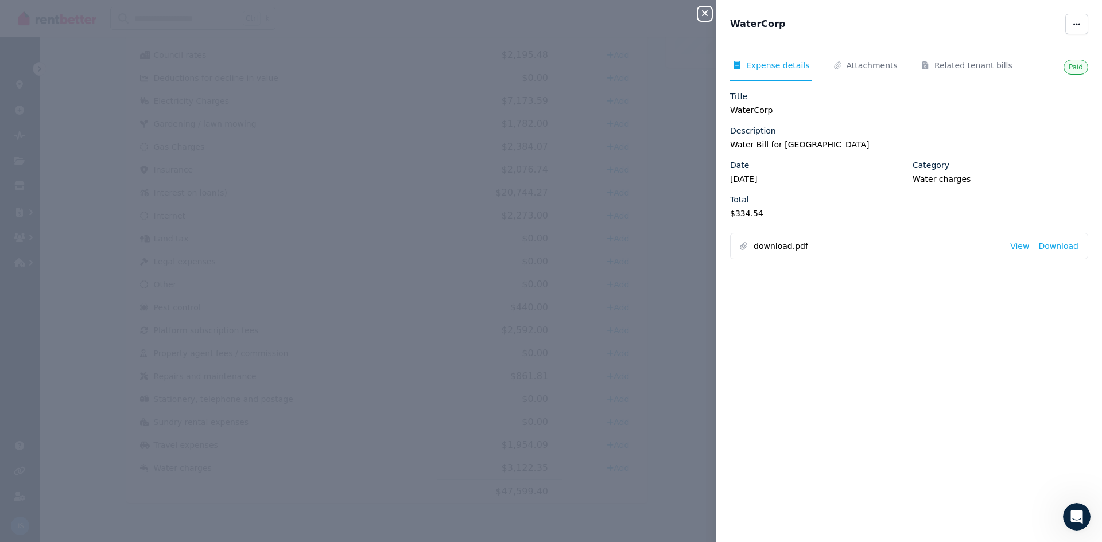
click at [707, 17] on icon "button" at bounding box center [705, 13] width 14 height 9
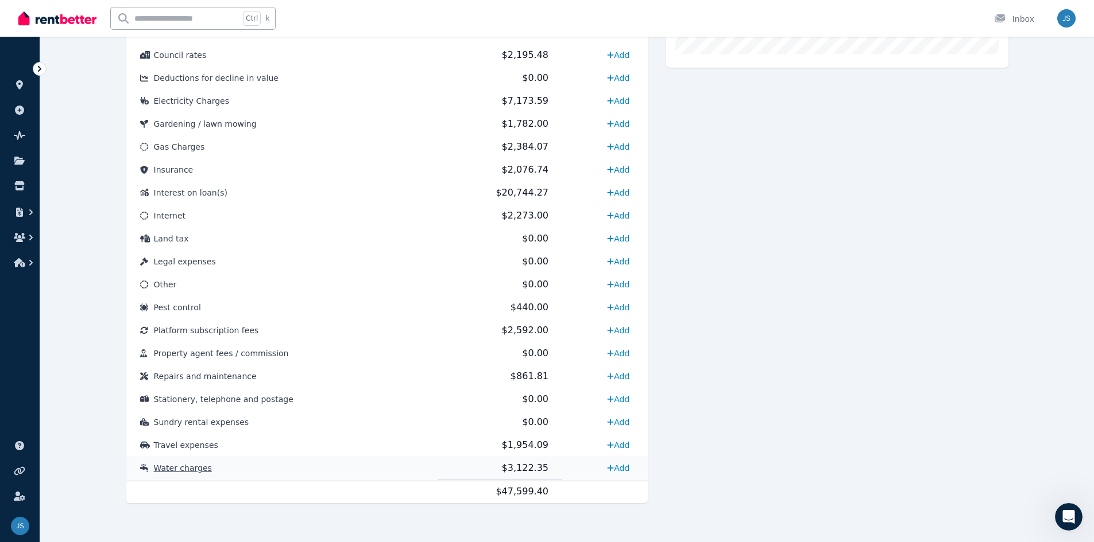
click at [351, 473] on td "Water charges" at bounding box center [282, 469] width 312 height 24
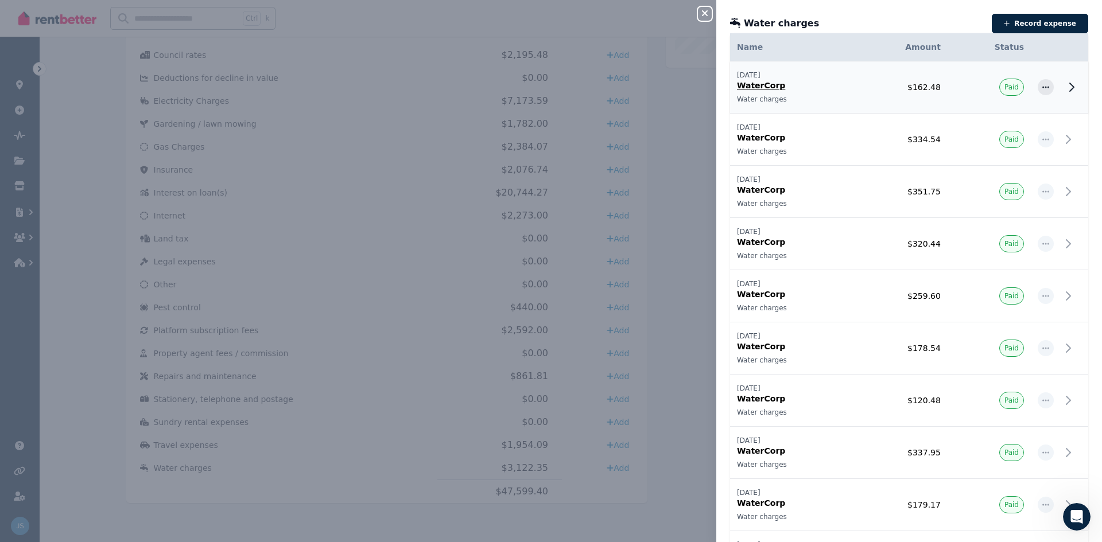
click at [893, 90] on td "$162.48" at bounding box center [900, 87] width 95 height 52
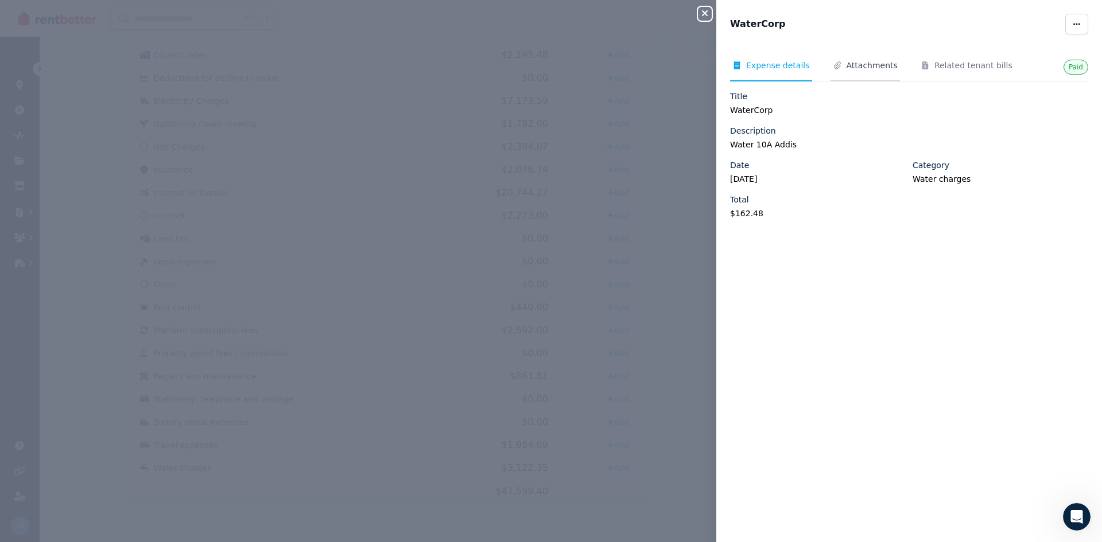
click at [875, 63] on span "Attachments" at bounding box center [872, 65] width 51 height 11
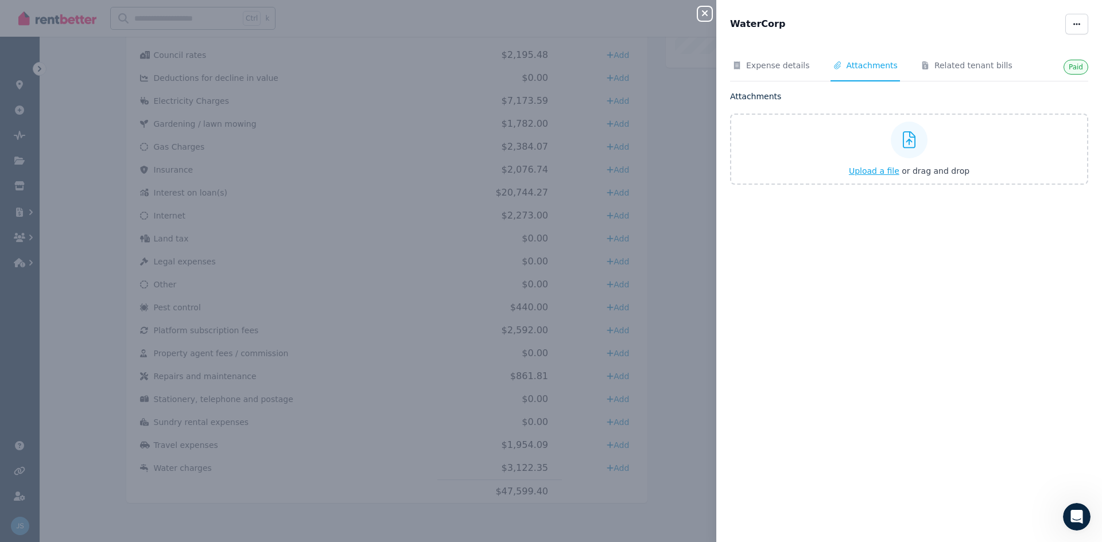
click at [870, 169] on span "Upload a file" at bounding box center [874, 170] width 51 height 9
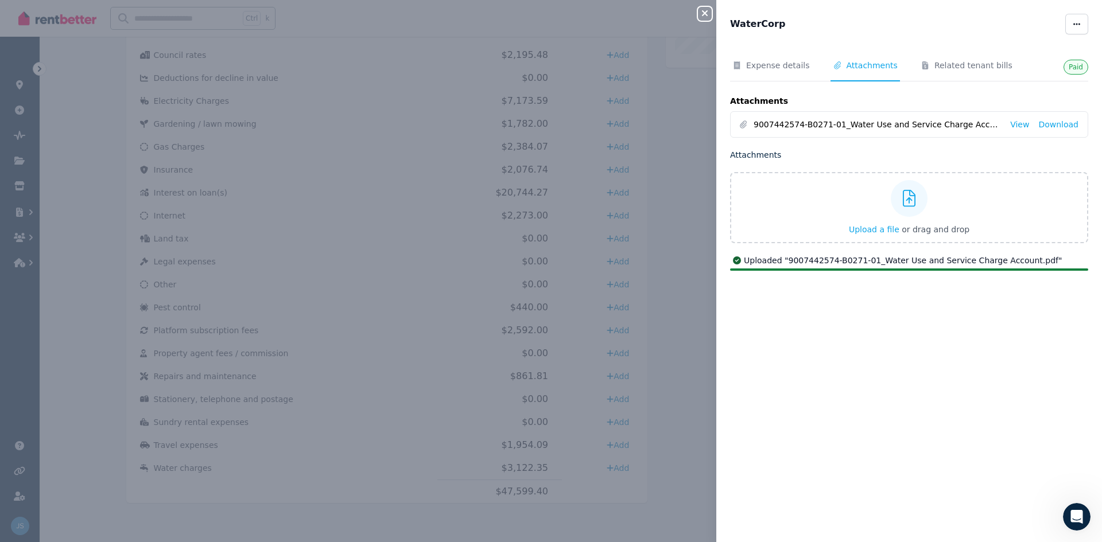
click at [704, 14] on icon "button" at bounding box center [705, 13] width 6 height 6
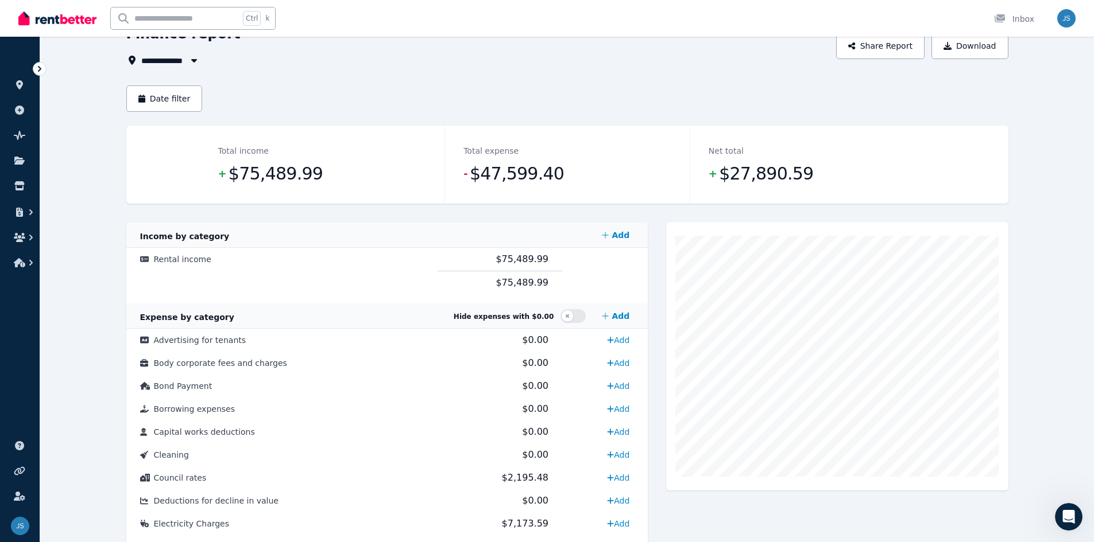
scroll to position [57, 0]
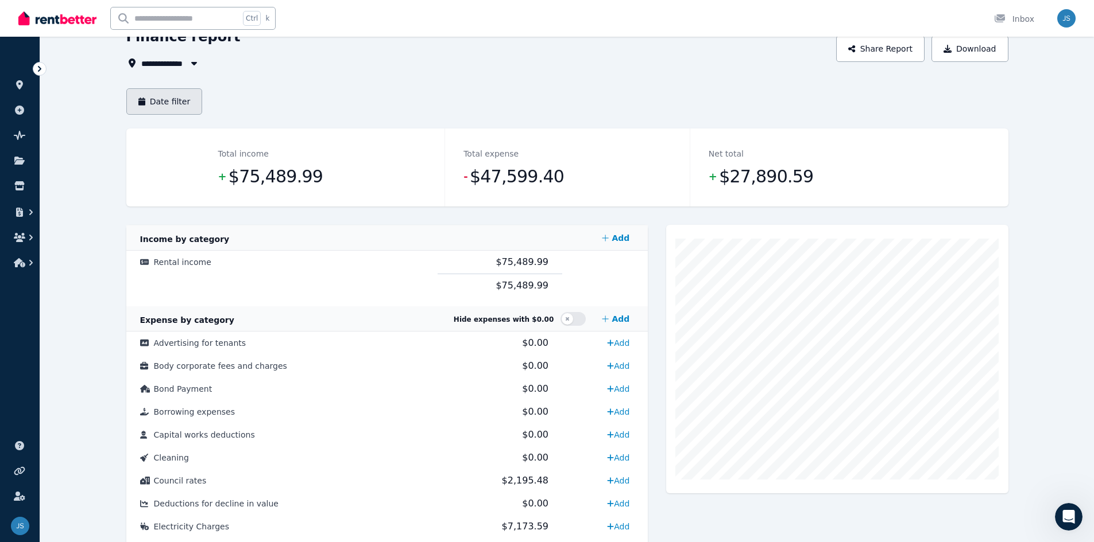
click at [163, 100] on button "Date filter" at bounding box center [164, 101] width 76 height 26
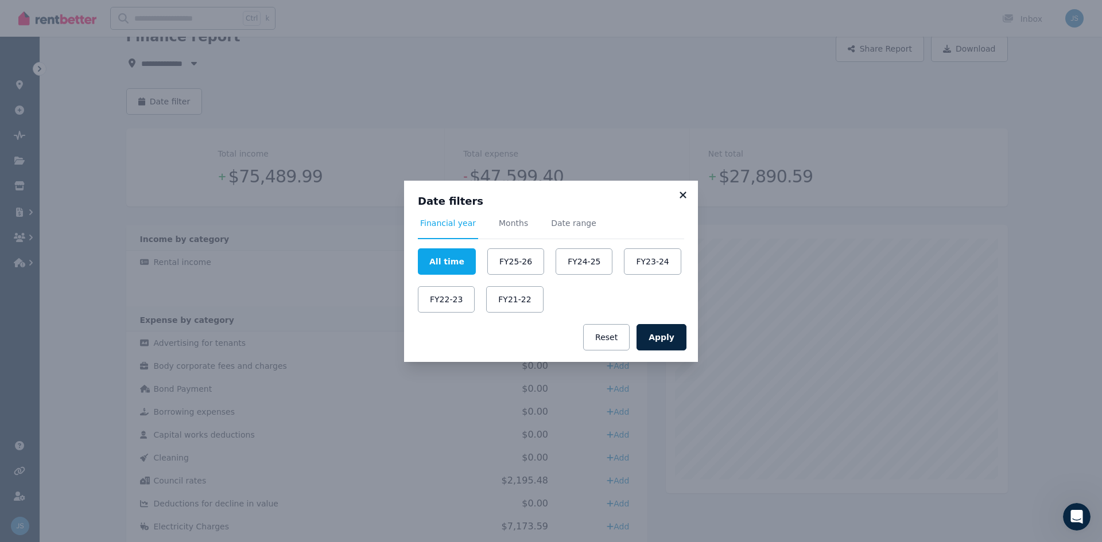
click at [684, 198] on icon at bounding box center [682, 195] width 11 height 10
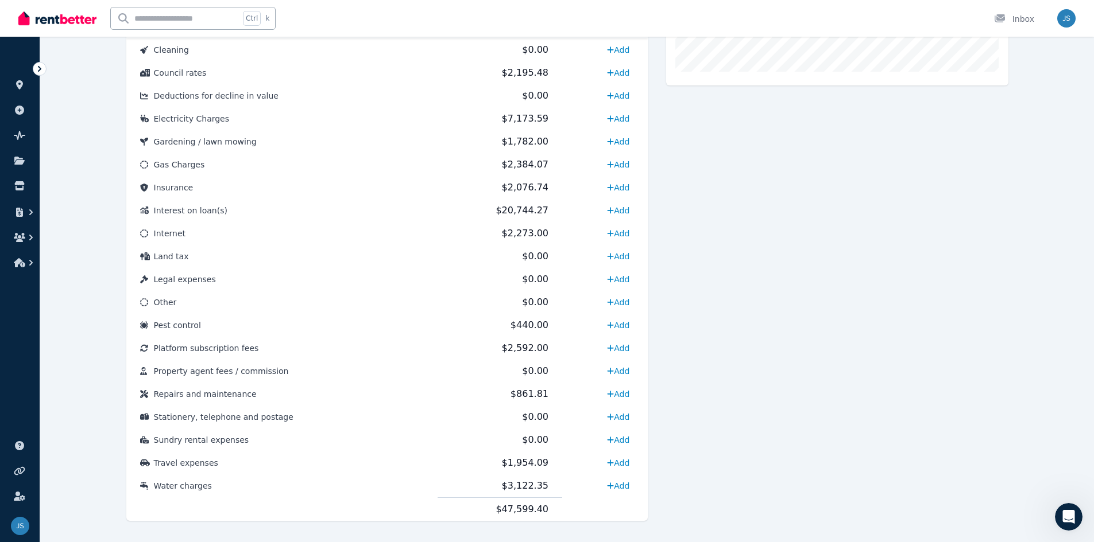
scroll to position [483, 0]
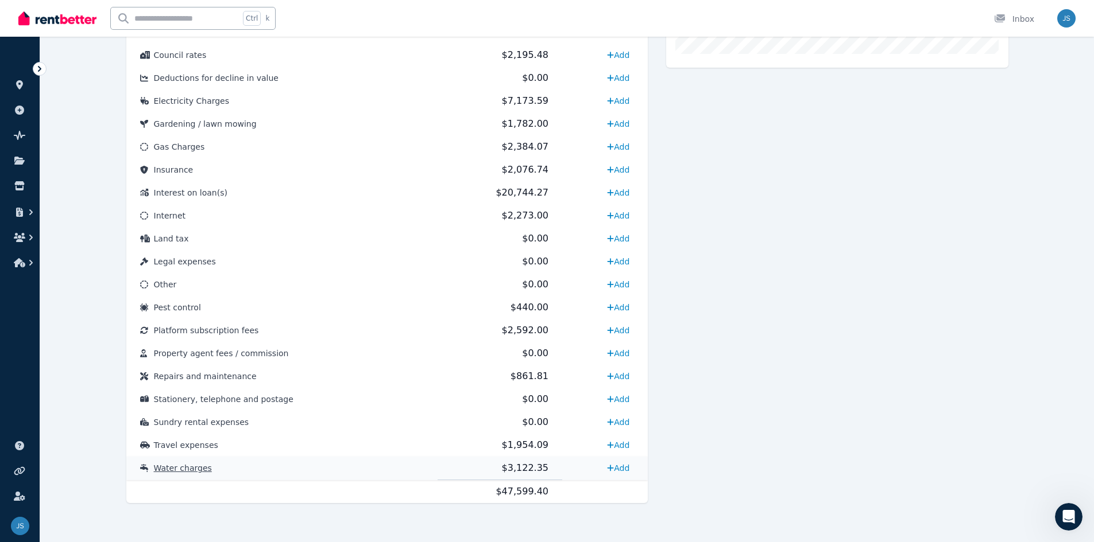
click at [508, 466] on span "$3,122.35" at bounding box center [525, 468] width 46 height 11
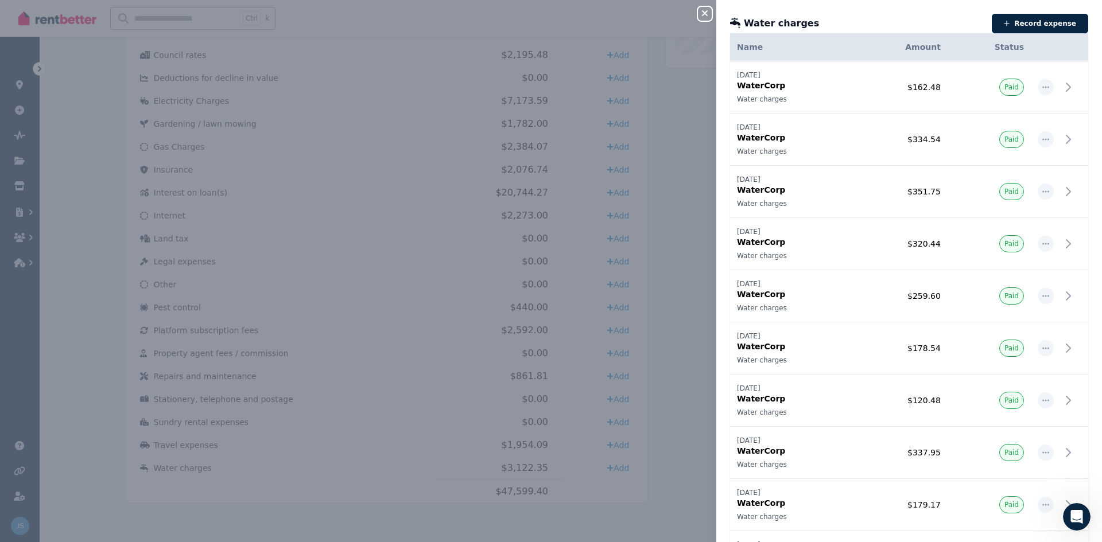
click at [703, 13] on icon "button" at bounding box center [705, 13] width 14 height 9
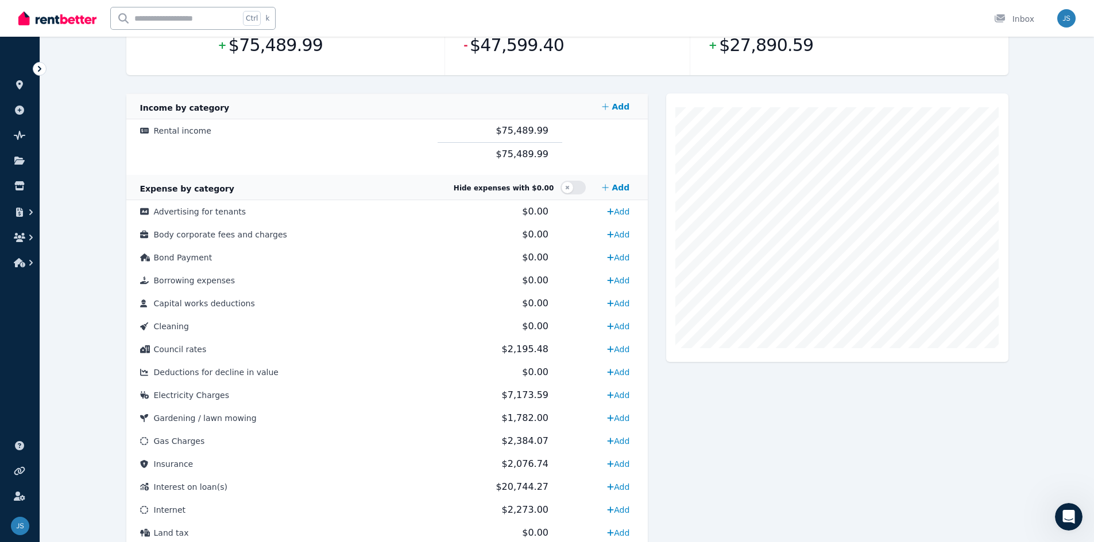
scroll to position [230, 0]
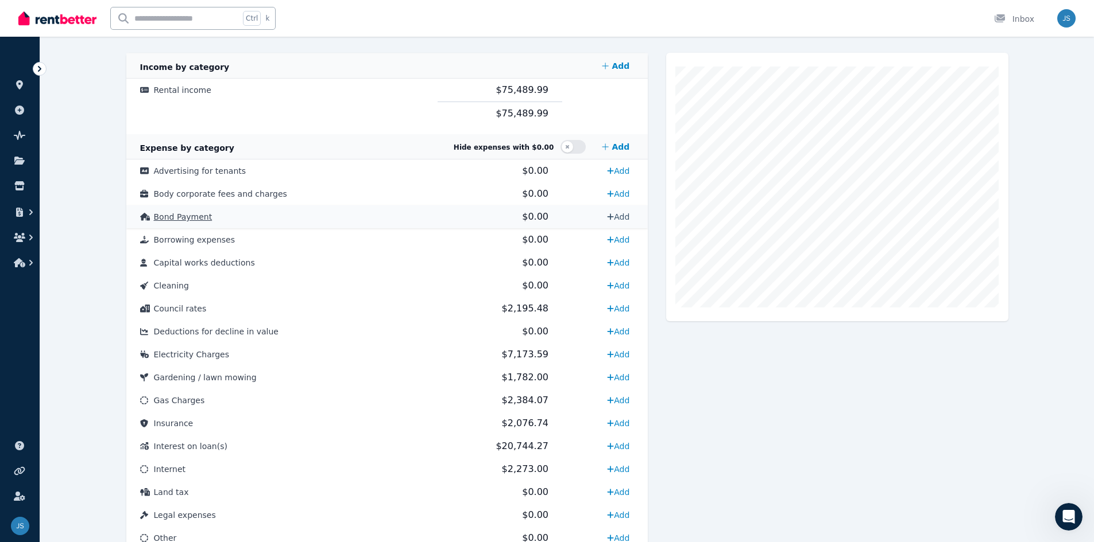
click at [616, 215] on link "Add" at bounding box center [618, 217] width 32 height 18
select select "**********"
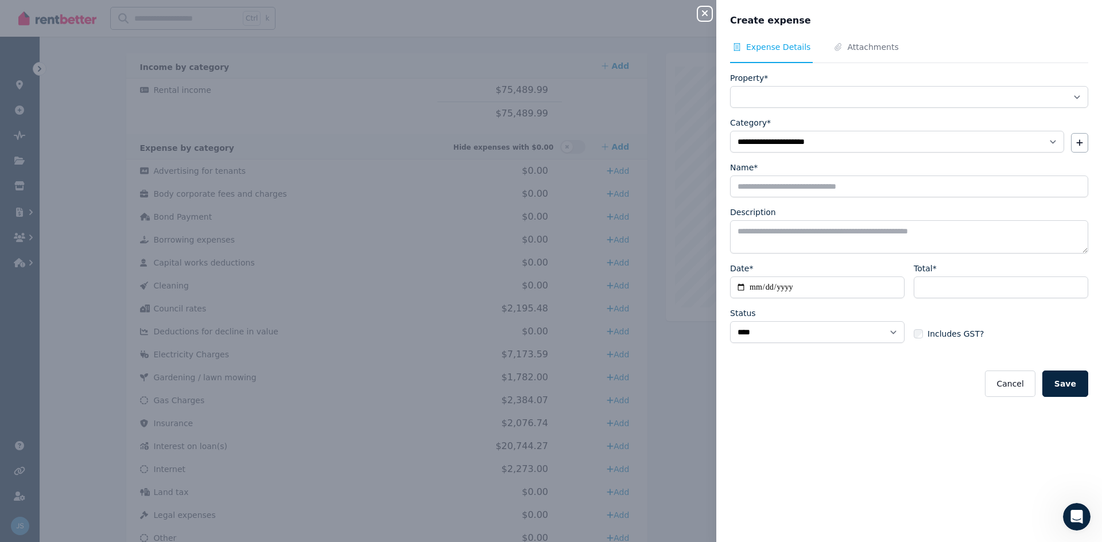
click at [703, 14] on icon "button" at bounding box center [705, 13] width 14 height 9
select select
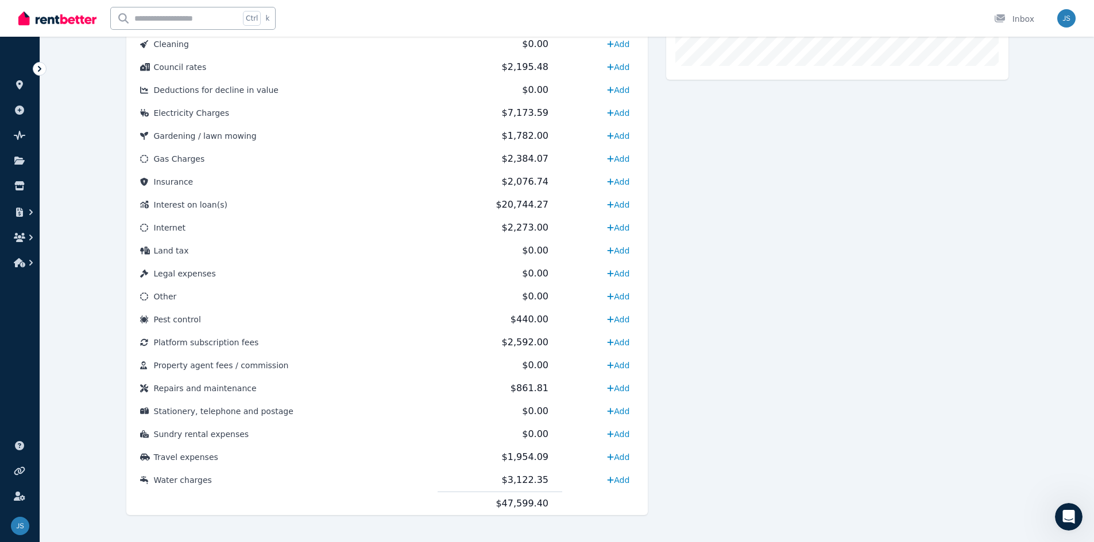
scroll to position [483, 0]
